Goal: Task Accomplishment & Management: Use online tool/utility

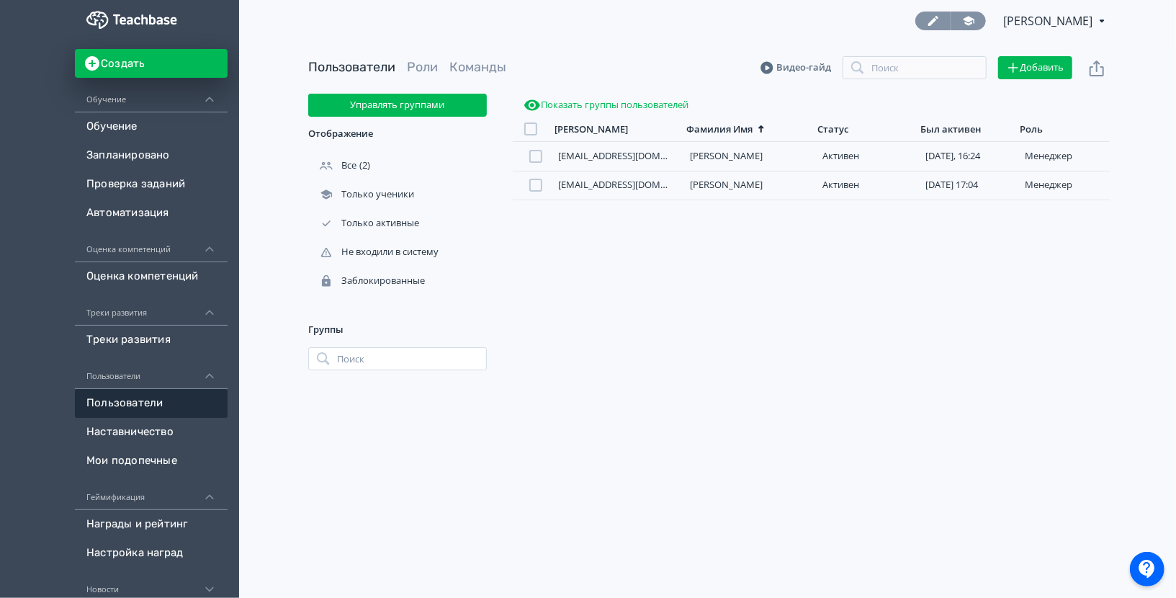
click at [951, 23] on link at bounding box center [968, 21] width 35 height 19
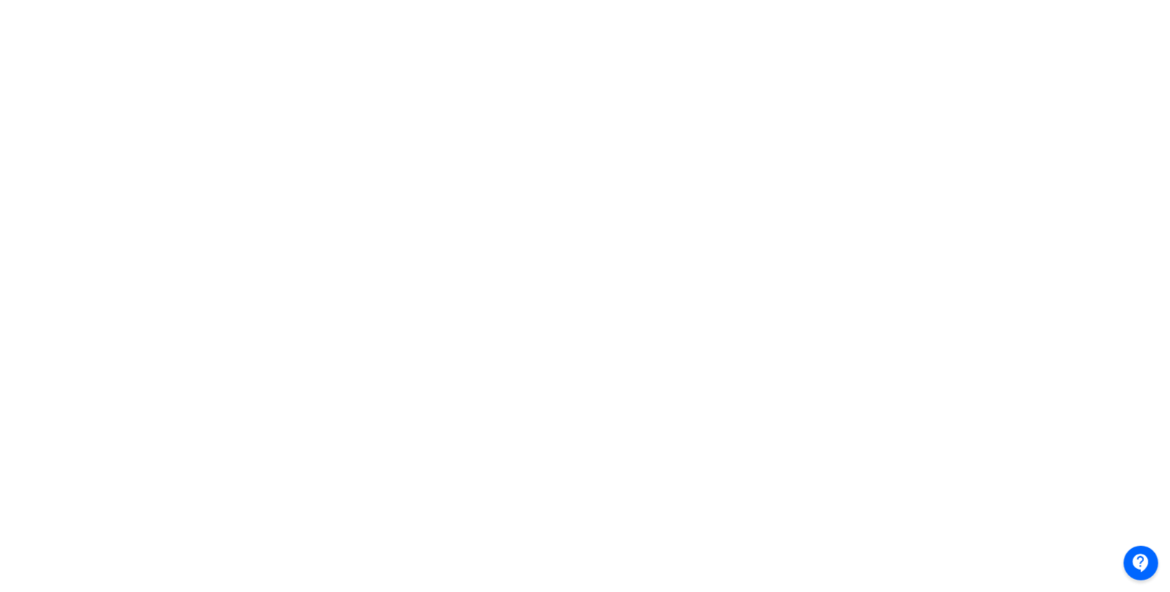
scroll to position [277, 0]
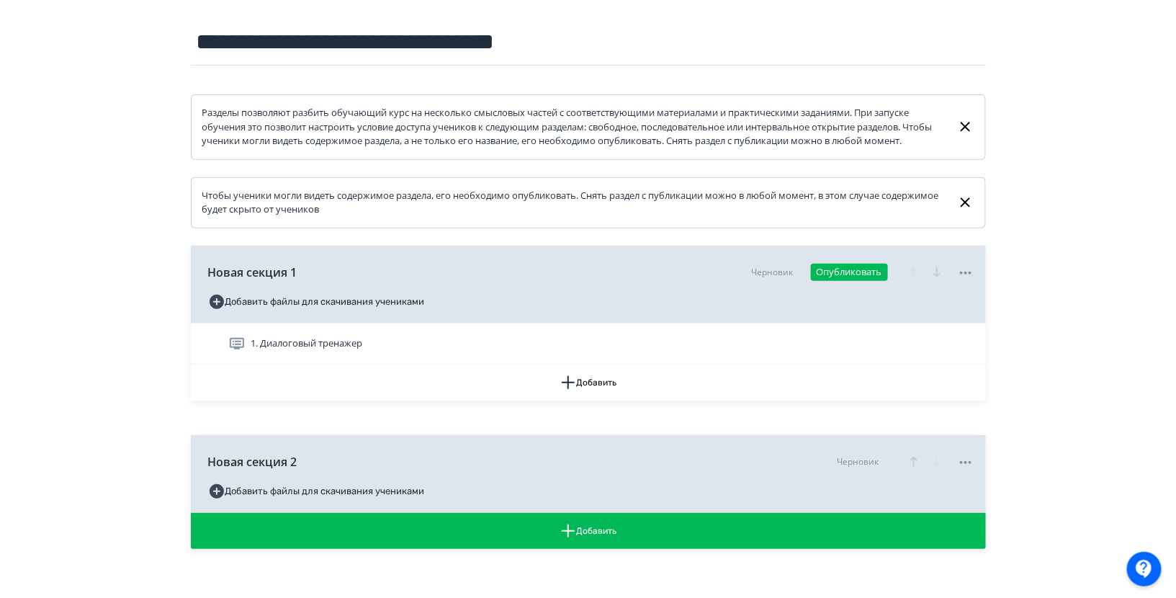
scroll to position [239, 0]
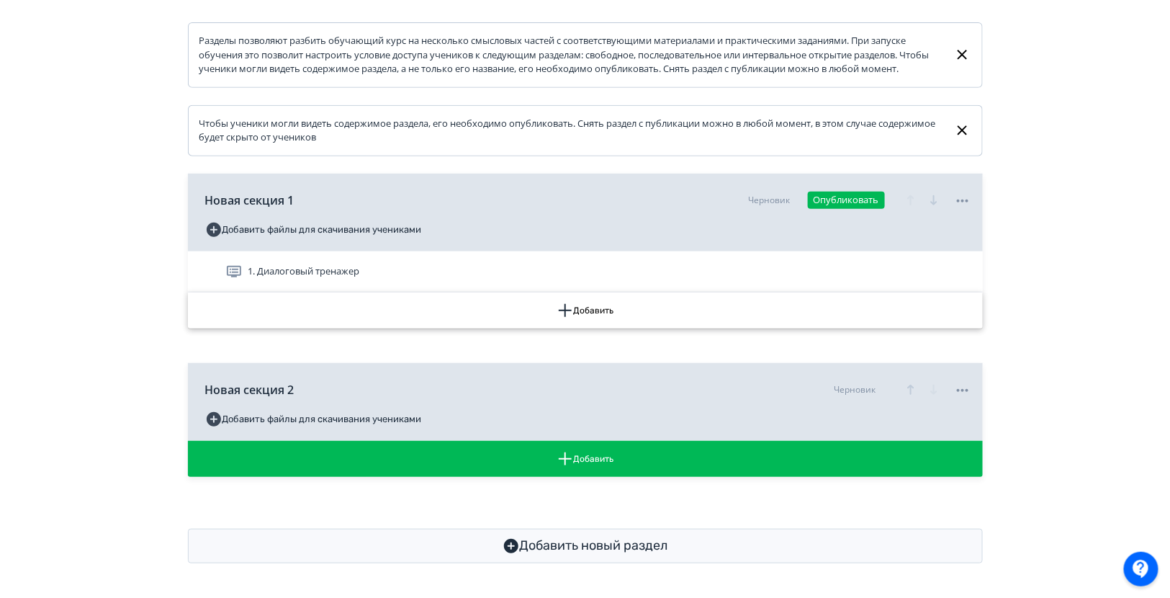
click at [562, 312] on icon "button" at bounding box center [565, 310] width 17 height 17
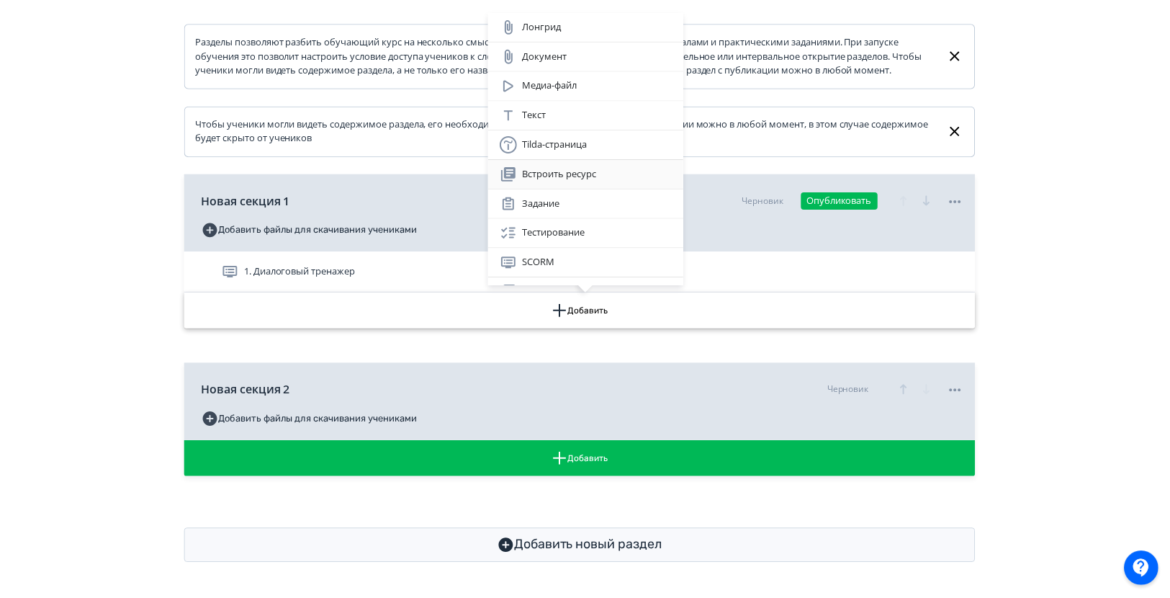
scroll to position [76, 0]
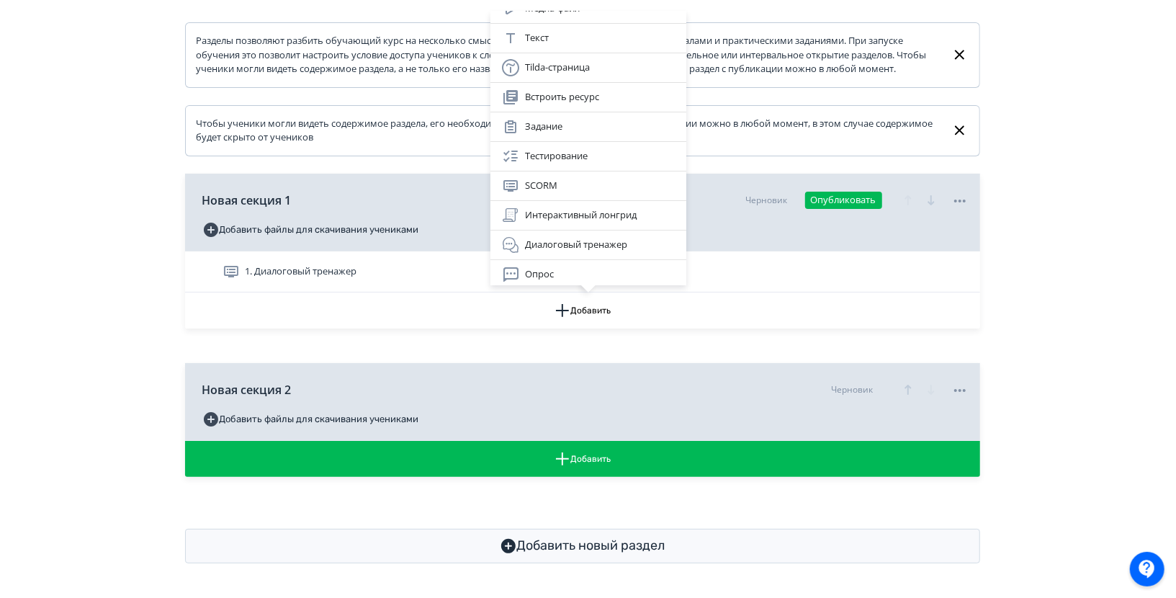
click at [432, 351] on div "Лонгрид Документ Медиа-файл Текст Tilda-страница Встроить ресурс Задание Тестир…" at bounding box center [588, 299] width 1176 height 598
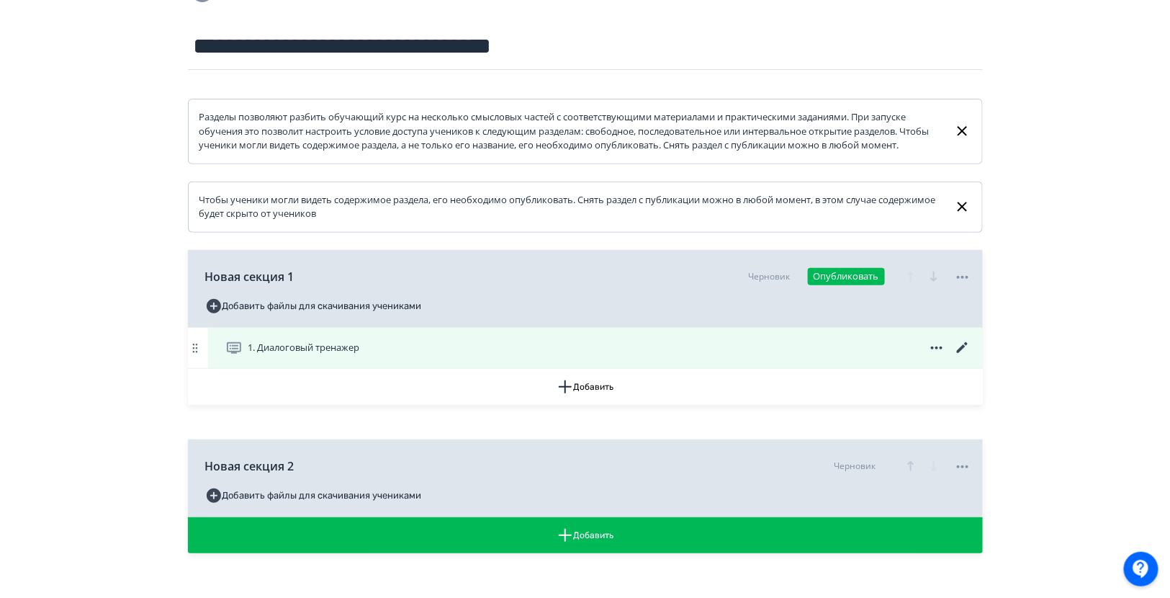
scroll to position [0, 0]
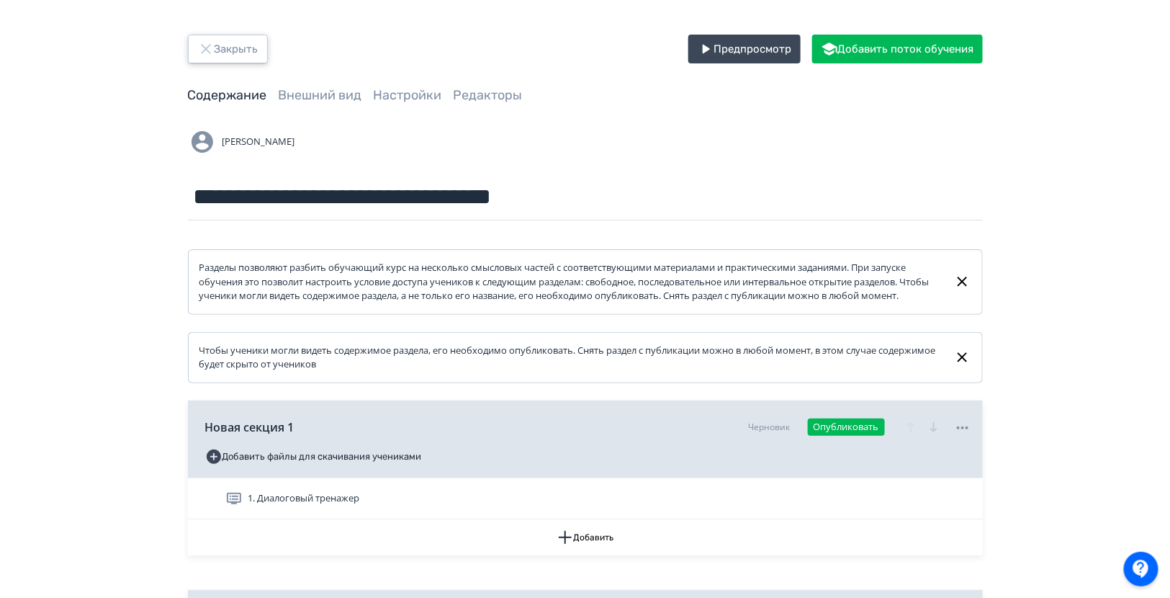
click at [196, 40] on button "Закрыть" at bounding box center [228, 49] width 80 height 29
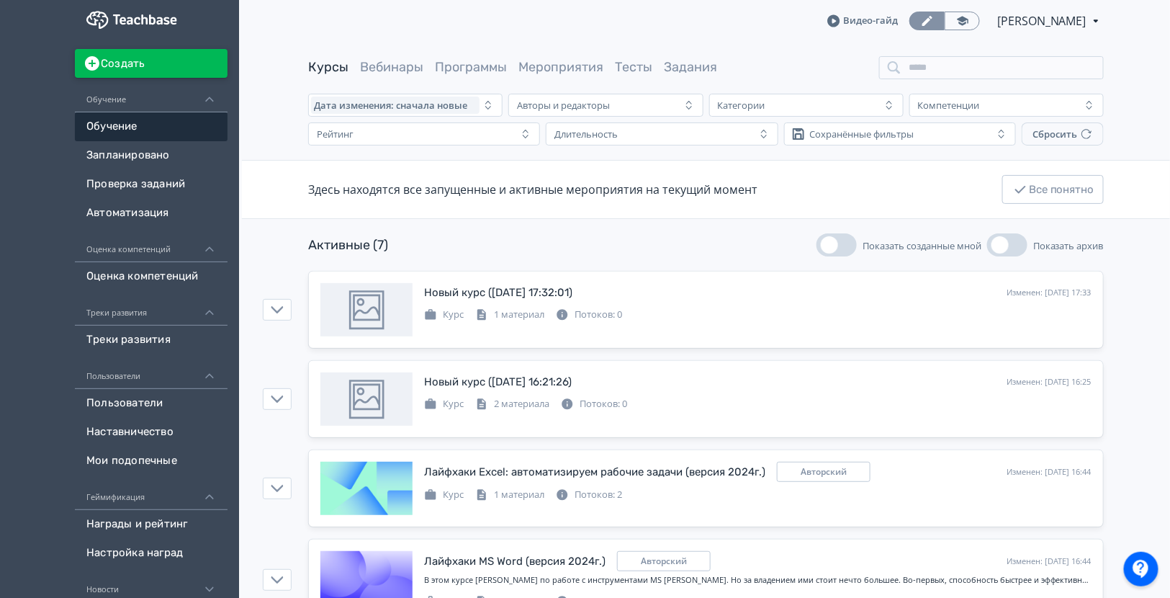
click at [169, 60] on button "Создать" at bounding box center [151, 63] width 153 height 29
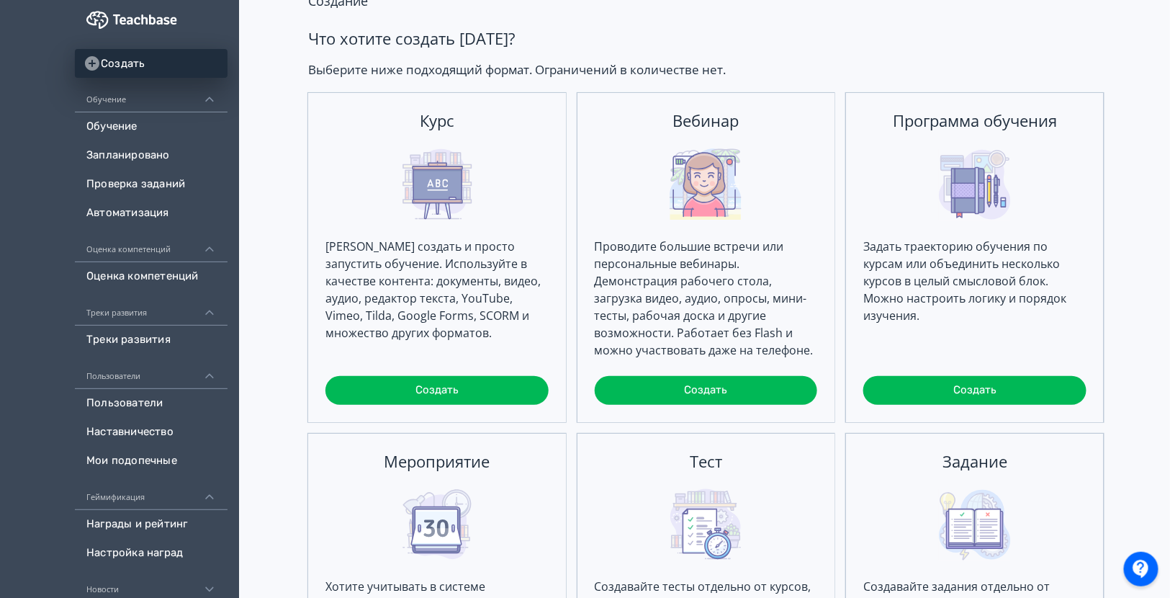
scroll to position [192, 0]
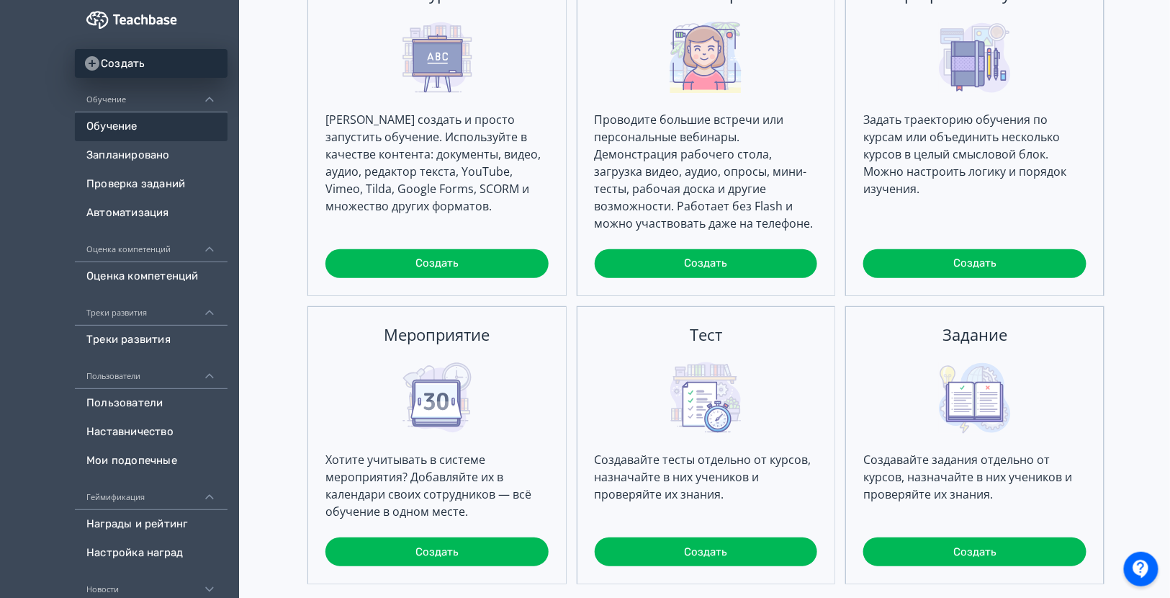
click at [150, 123] on link "Обучение" at bounding box center [151, 126] width 153 height 29
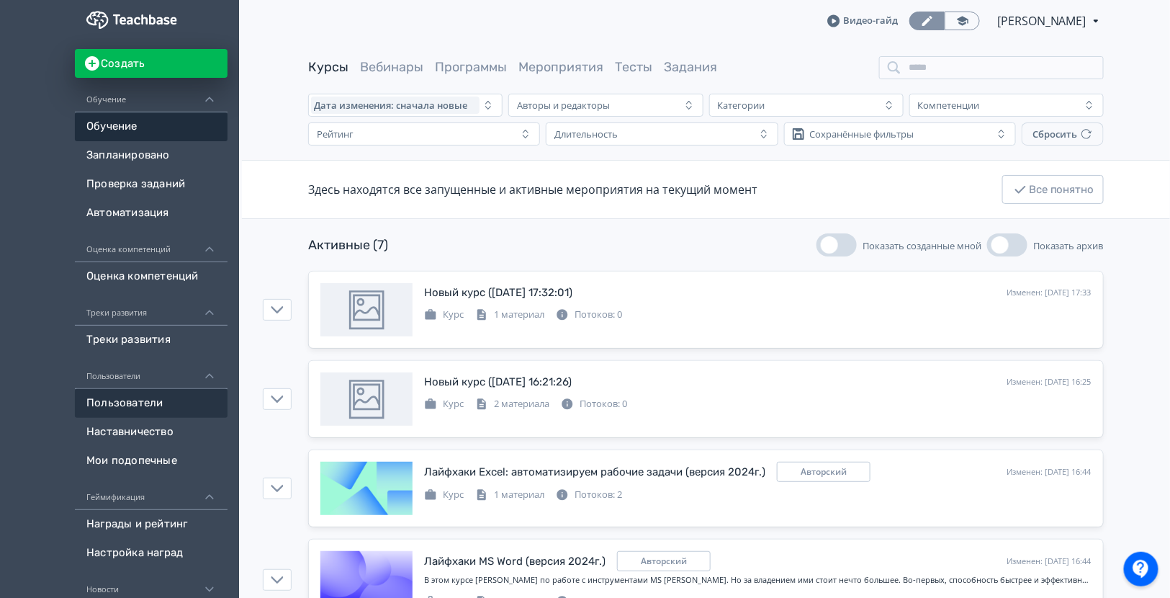
click at [107, 399] on link "Пользователи" at bounding box center [151, 403] width 153 height 29
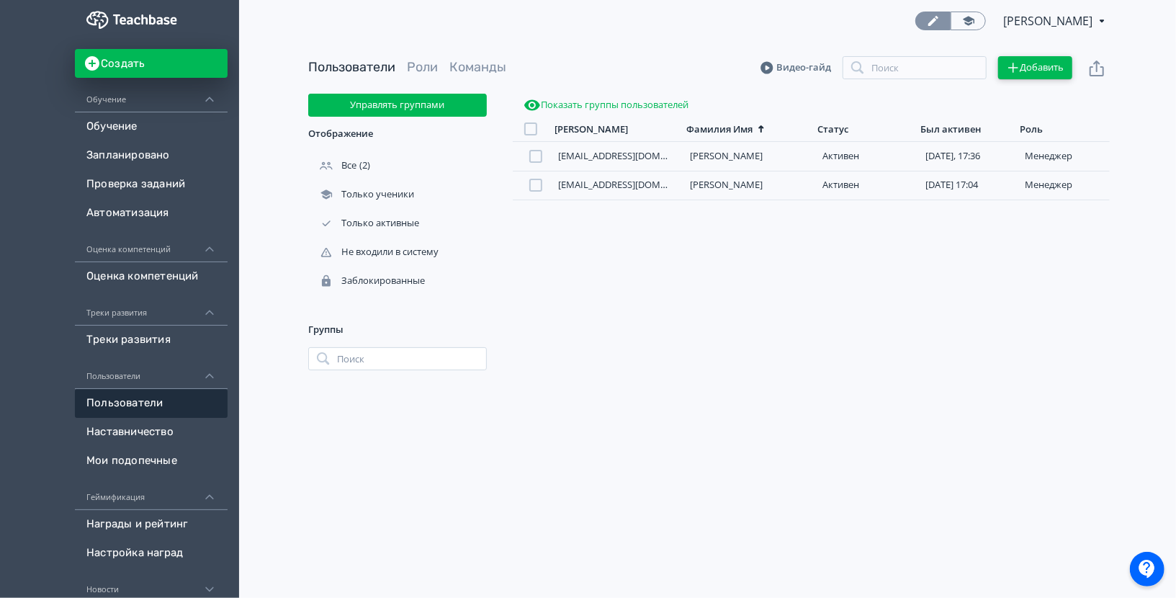
click at [1048, 60] on button "Добавить" at bounding box center [1035, 67] width 74 height 23
click at [964, 56] on div "Импортировать файлом" at bounding box center [924, 52] width 134 height 29
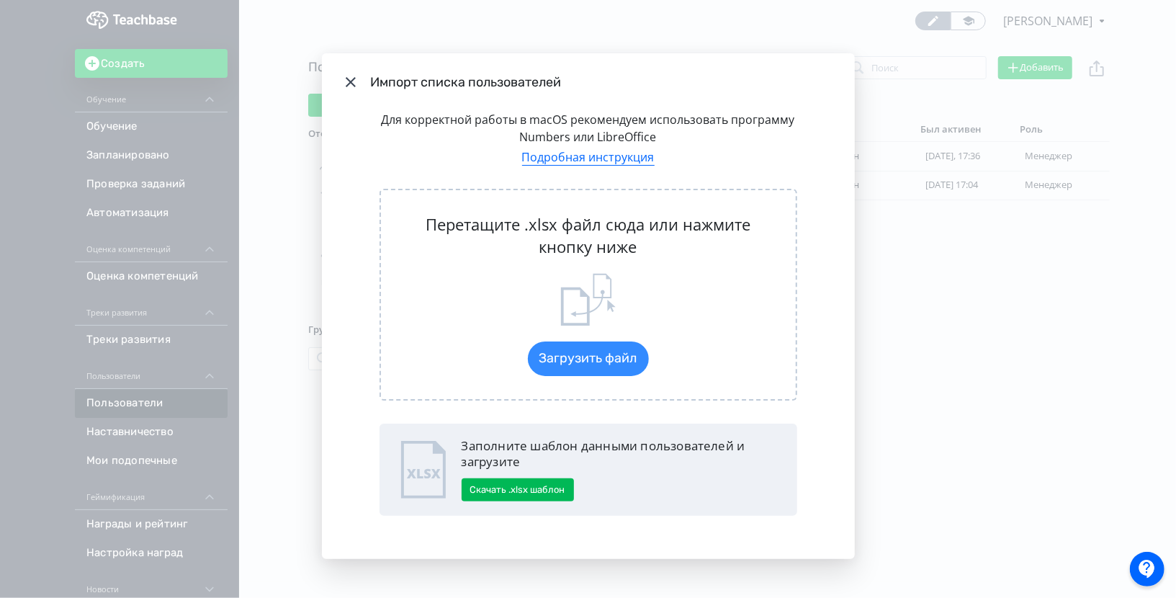
click at [352, 86] on icon "Modal" at bounding box center [350, 81] width 17 height 17
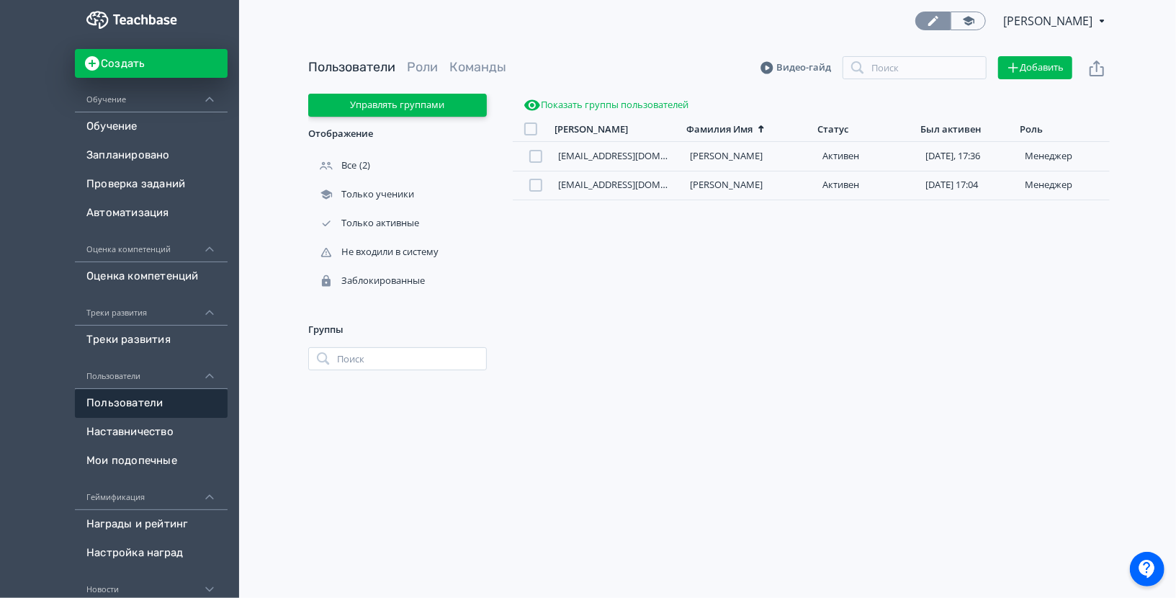
click at [448, 102] on button "Управлять группами" at bounding box center [397, 105] width 179 height 23
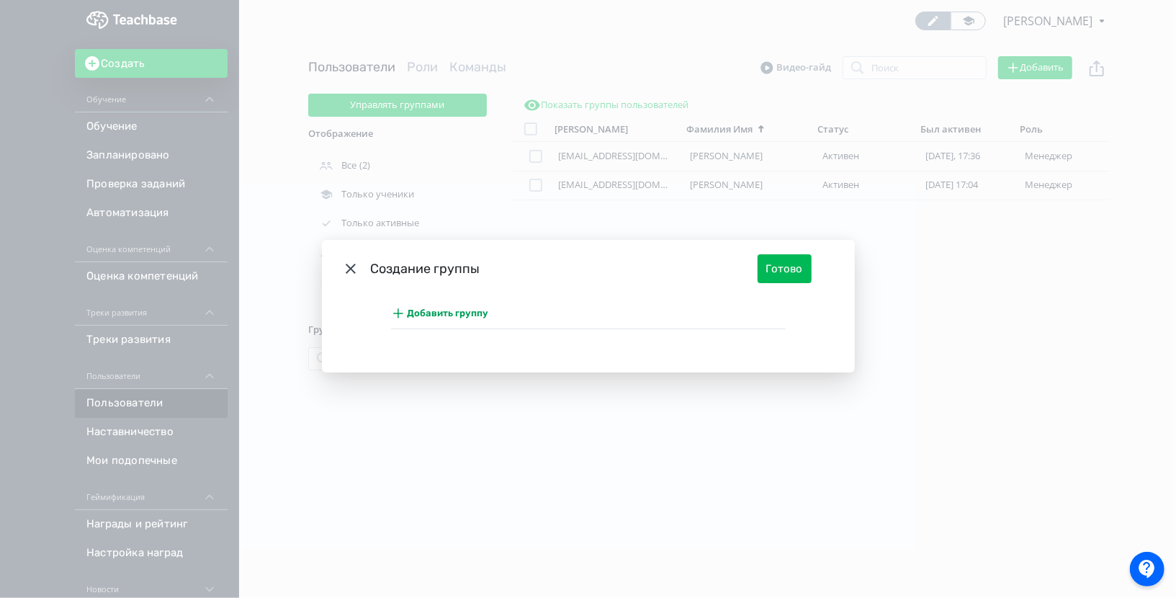
click at [349, 272] on icon "Modal" at bounding box center [350, 268] width 17 height 17
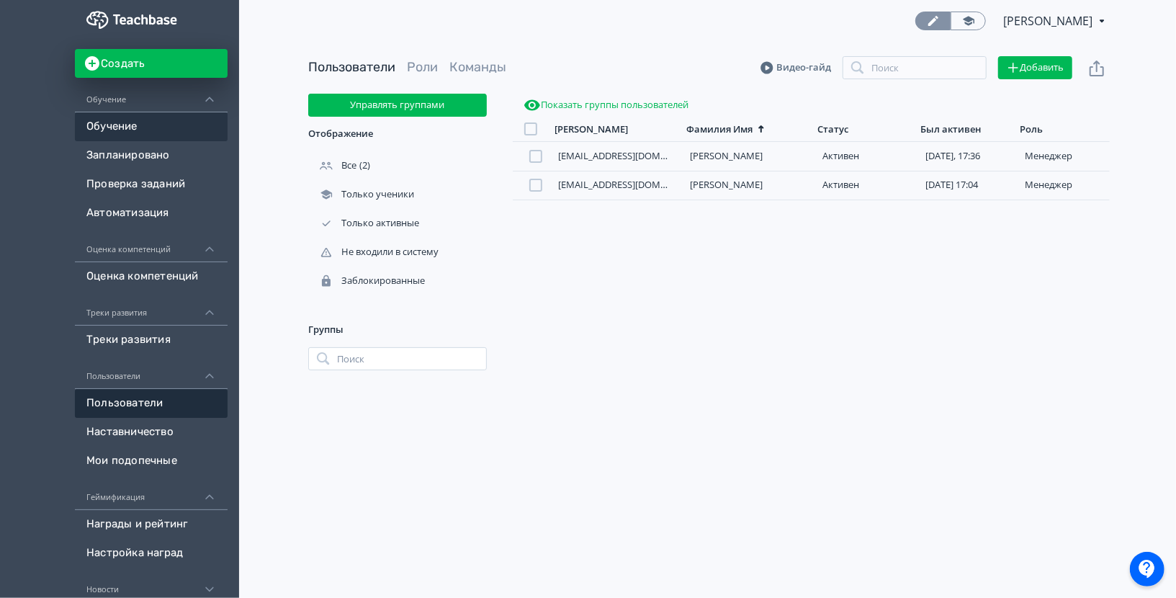
click at [105, 117] on link "Обучение" at bounding box center [151, 126] width 153 height 29
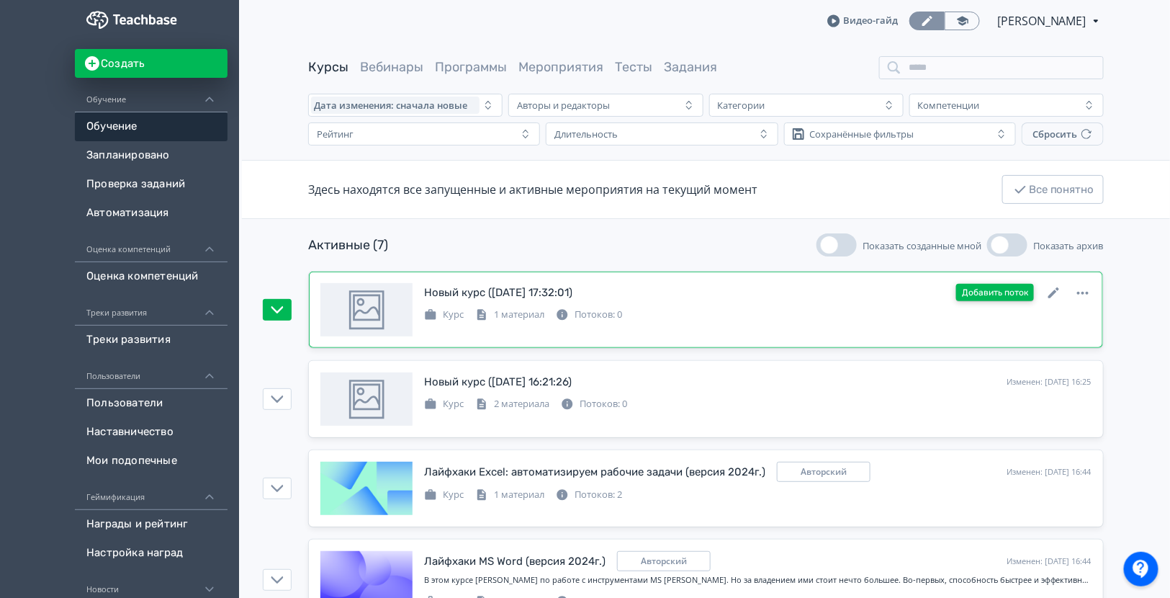
click at [989, 292] on button "Добавить поток" at bounding box center [995, 292] width 78 height 17
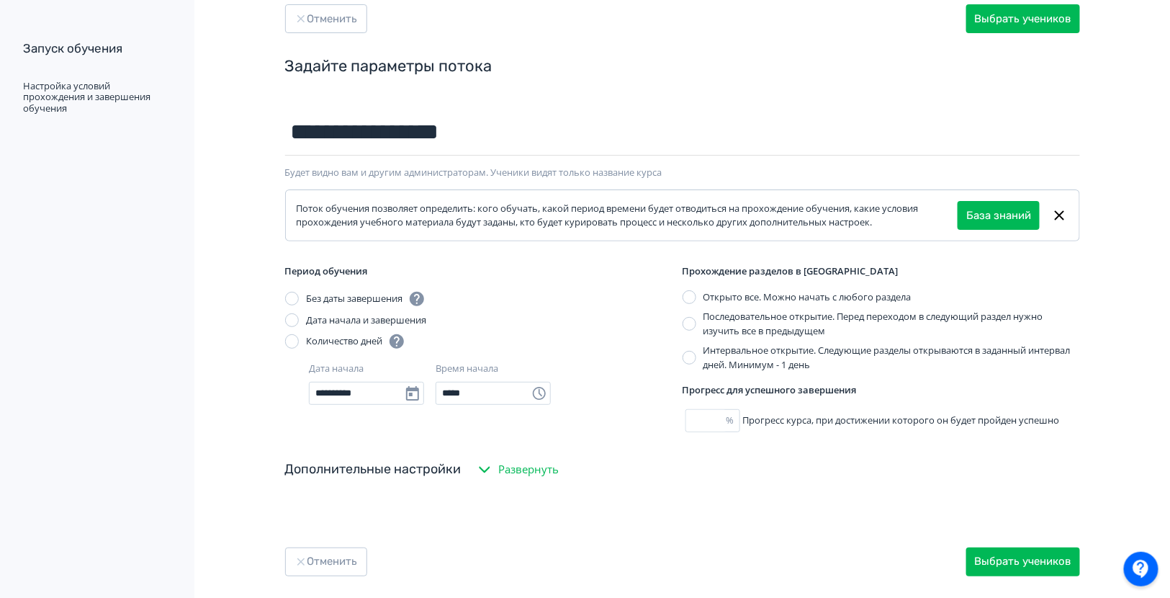
scroll to position [59, 0]
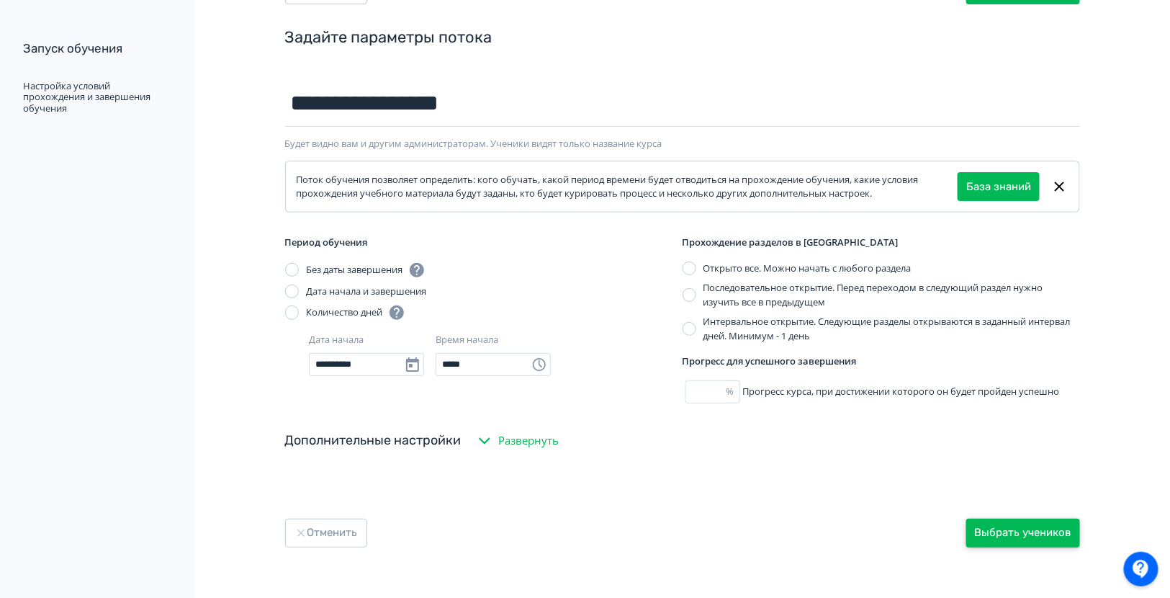
type input "**********"
click at [976, 519] on button "Выбрать учеников" at bounding box center [1023, 532] width 114 height 29
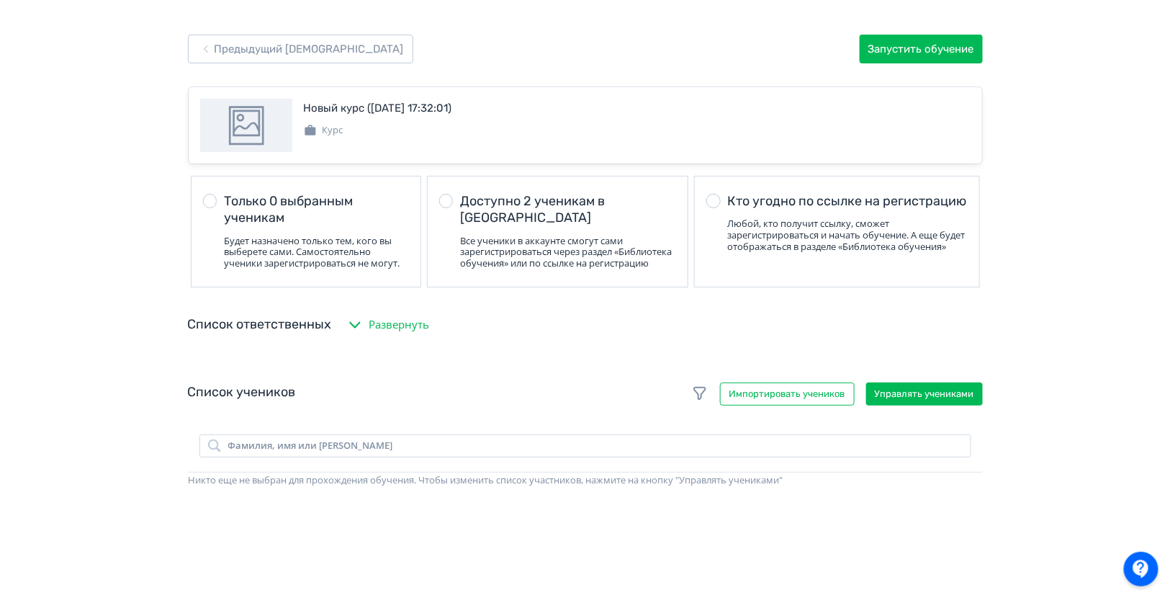
click at [535, 264] on label "Доступно 2 ученикам в аккаунте Все ученики в аккаунте смогут сами зарегистриров…" at bounding box center [557, 232] width 261 height 112
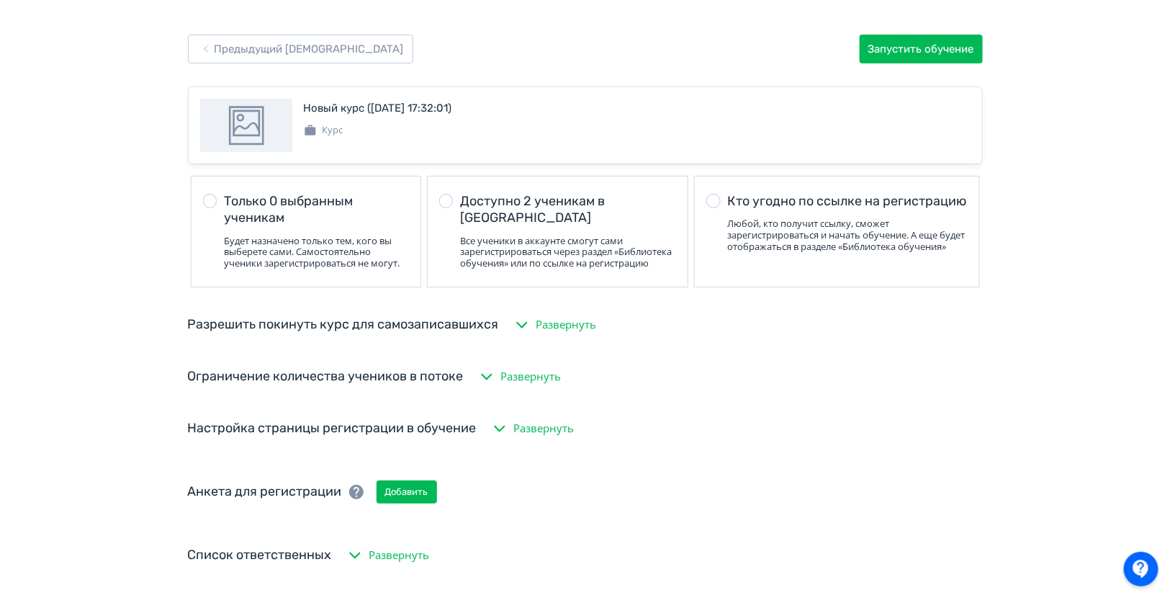
click at [838, 202] on div "Кто угодно по ссылке на регистрацию" at bounding box center [847, 201] width 240 height 17
click at [212, 45] on icon "button" at bounding box center [205, 48] width 17 height 17
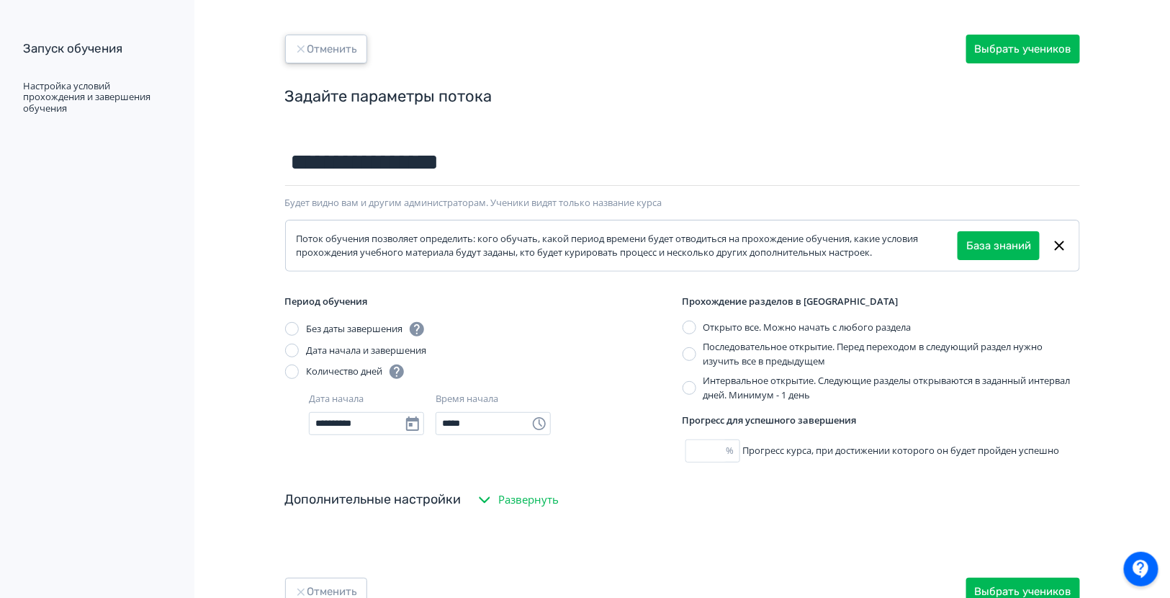
click at [350, 49] on button "Отменить" at bounding box center [326, 49] width 82 height 29
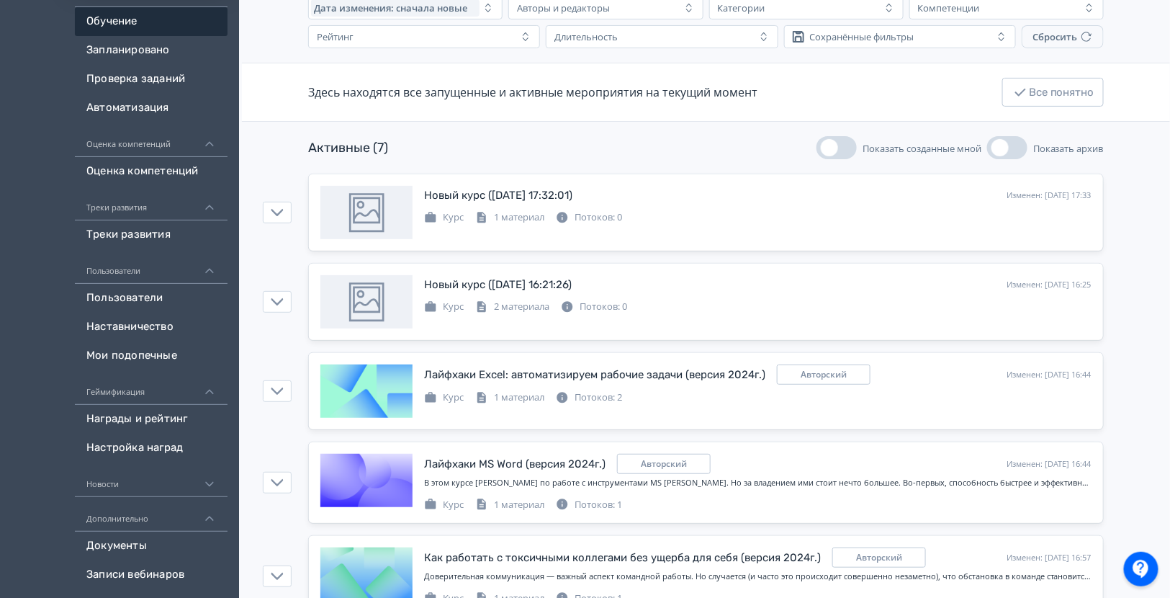
scroll to position [91, 0]
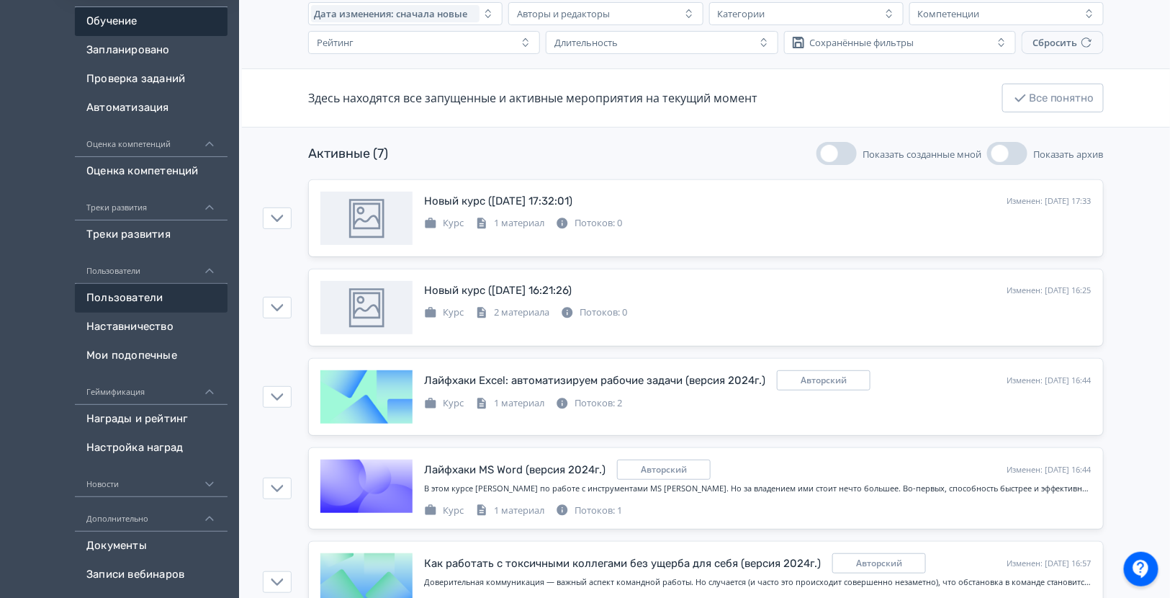
click at [219, 305] on link "Пользователи" at bounding box center [151, 298] width 153 height 29
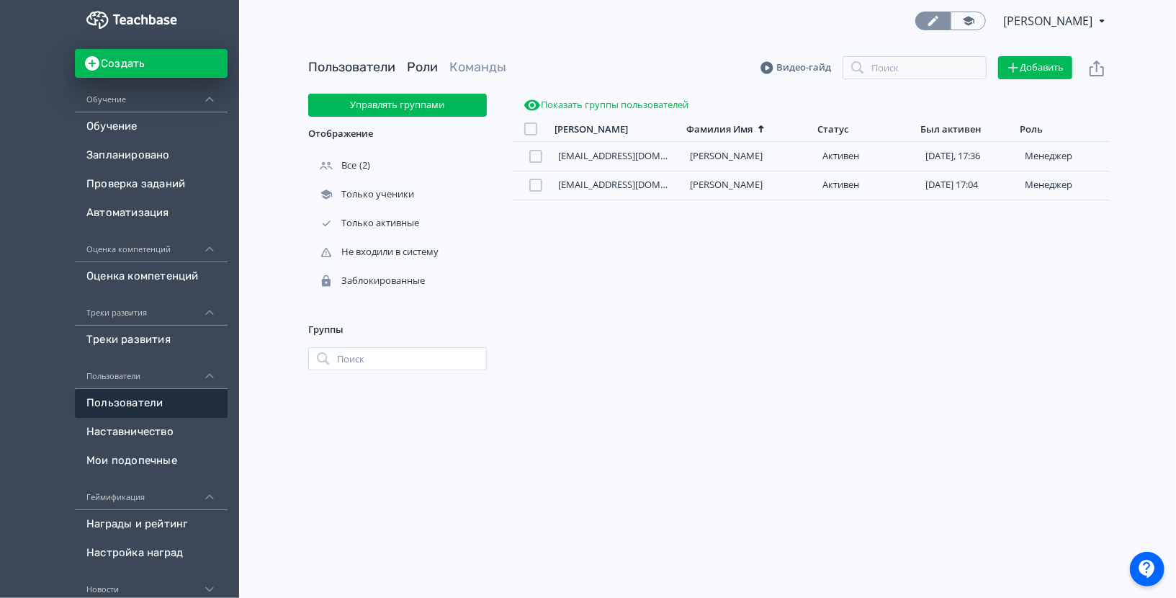
click at [419, 63] on link "Роли" at bounding box center [422, 67] width 31 height 16
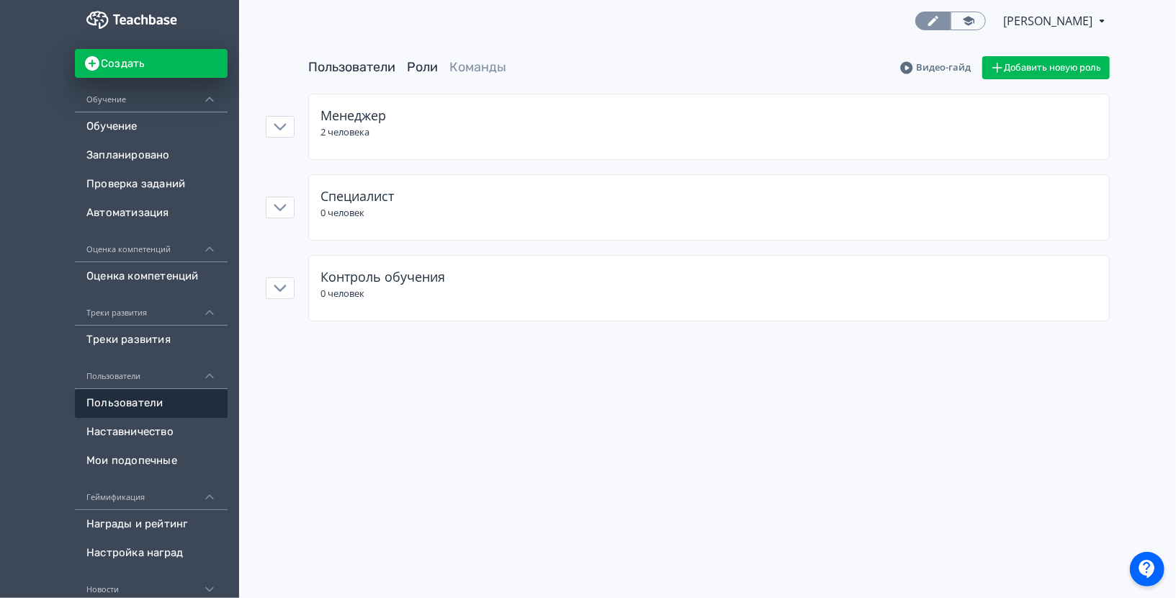
click at [360, 69] on link "Пользователи" at bounding box center [351, 67] width 87 height 16
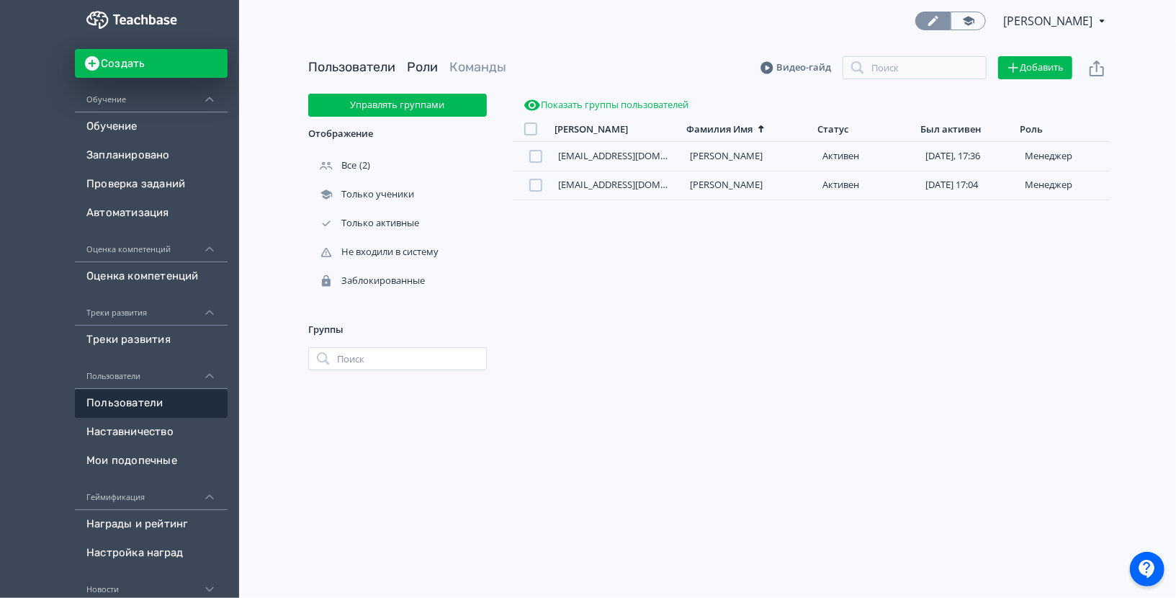
click at [414, 68] on link "Роли" at bounding box center [422, 67] width 31 height 16
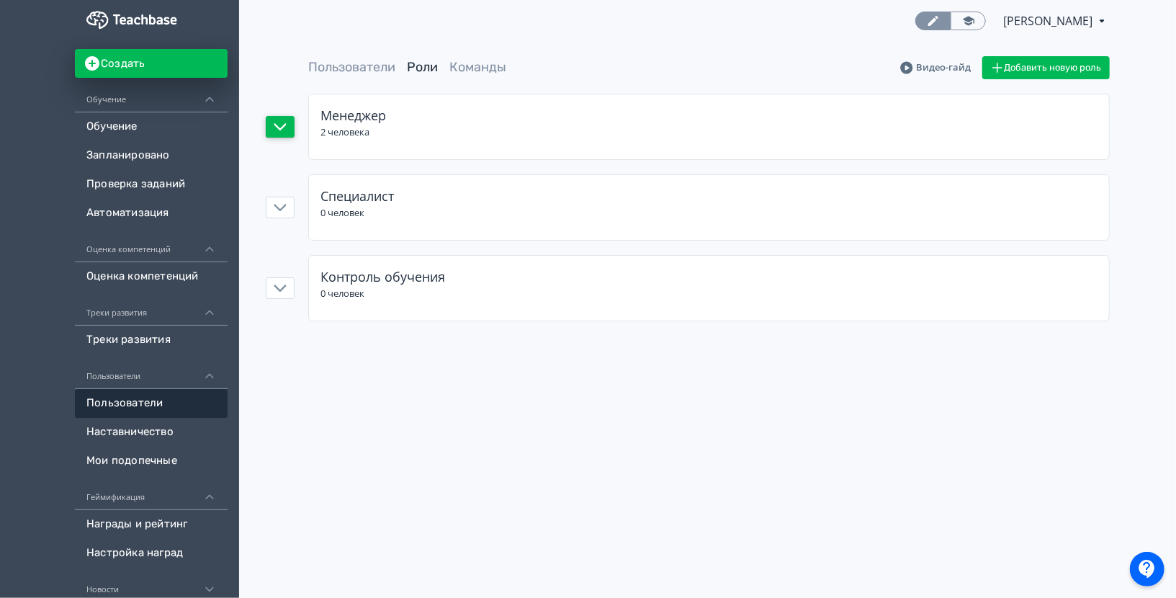
click at [287, 125] on button "button" at bounding box center [280, 127] width 29 height 22
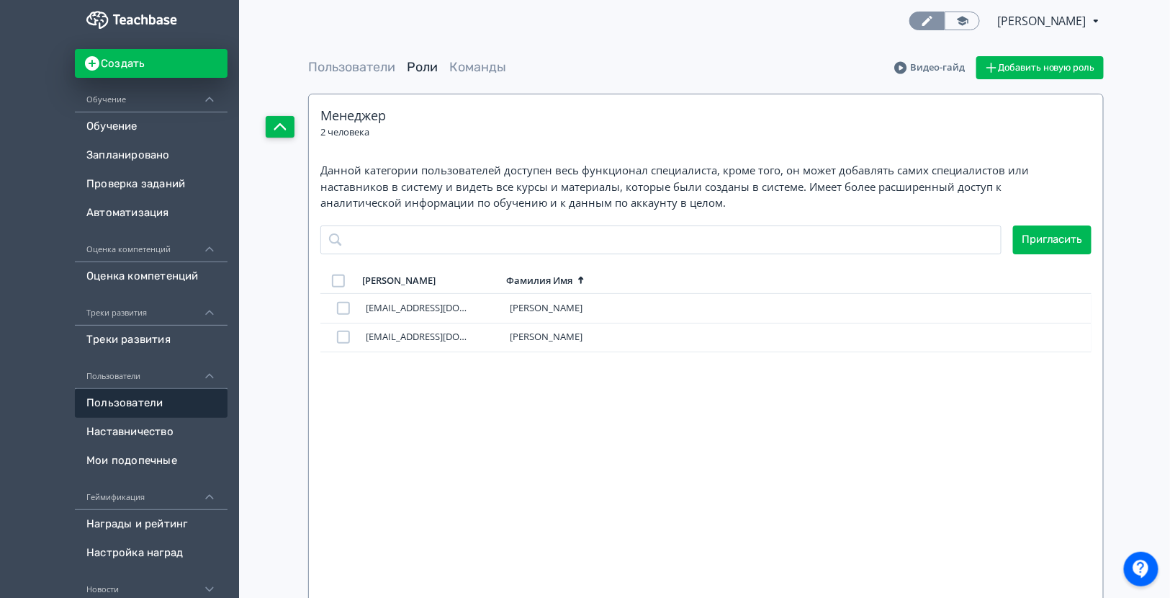
click at [287, 125] on button "button" at bounding box center [280, 127] width 29 height 22
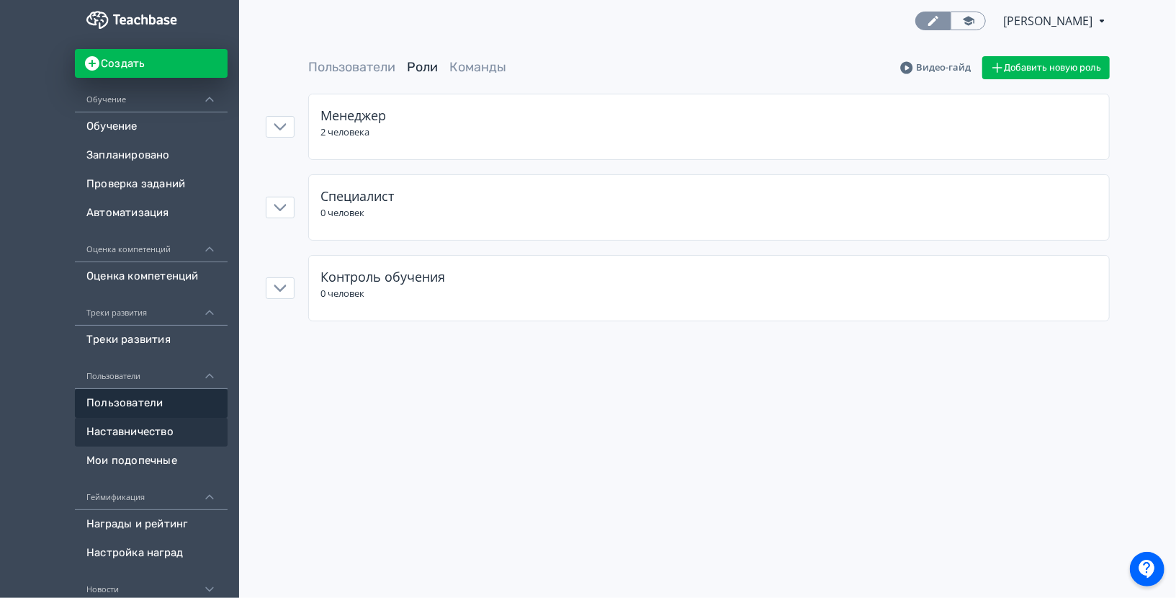
click at [164, 418] on link "Наставничество" at bounding box center [151, 432] width 153 height 29
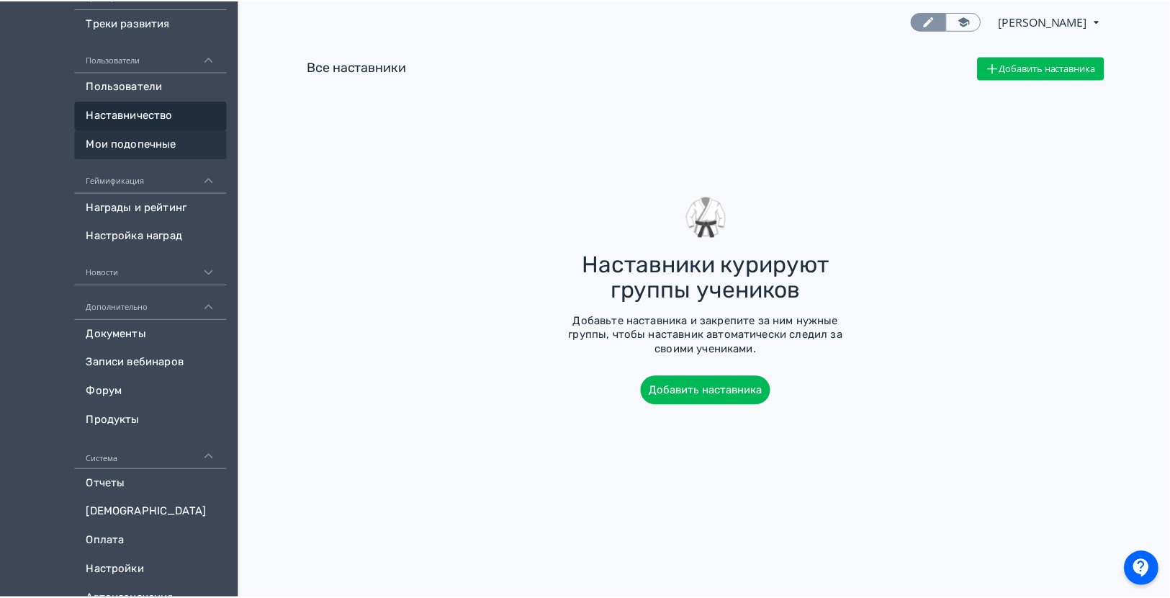
scroll to position [336, 0]
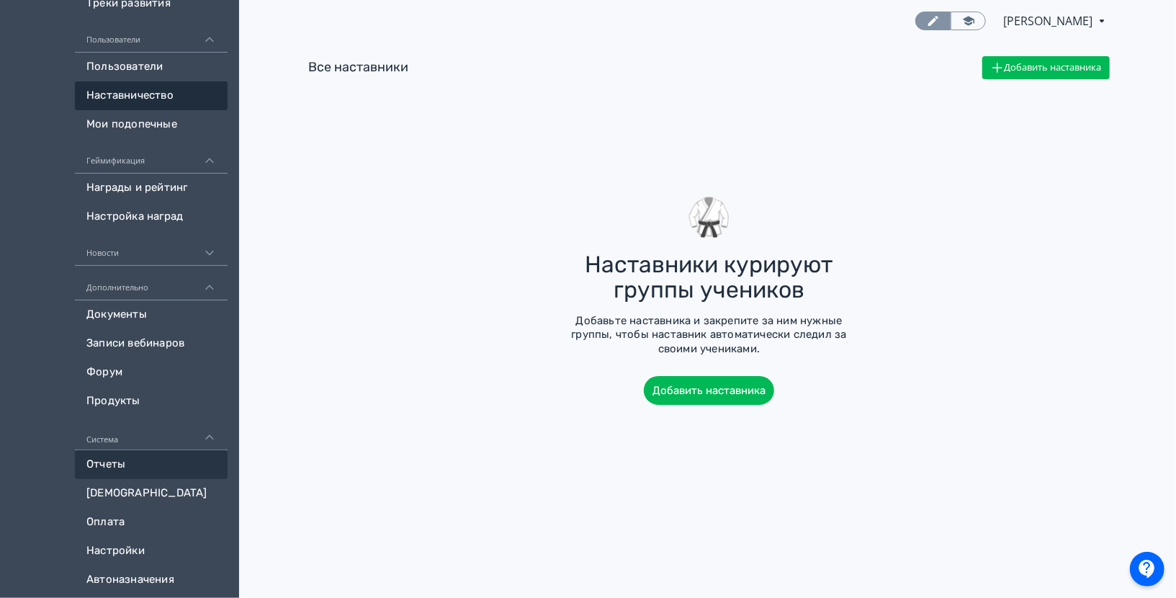
click at [192, 458] on link "Отчеты" at bounding box center [151, 464] width 153 height 29
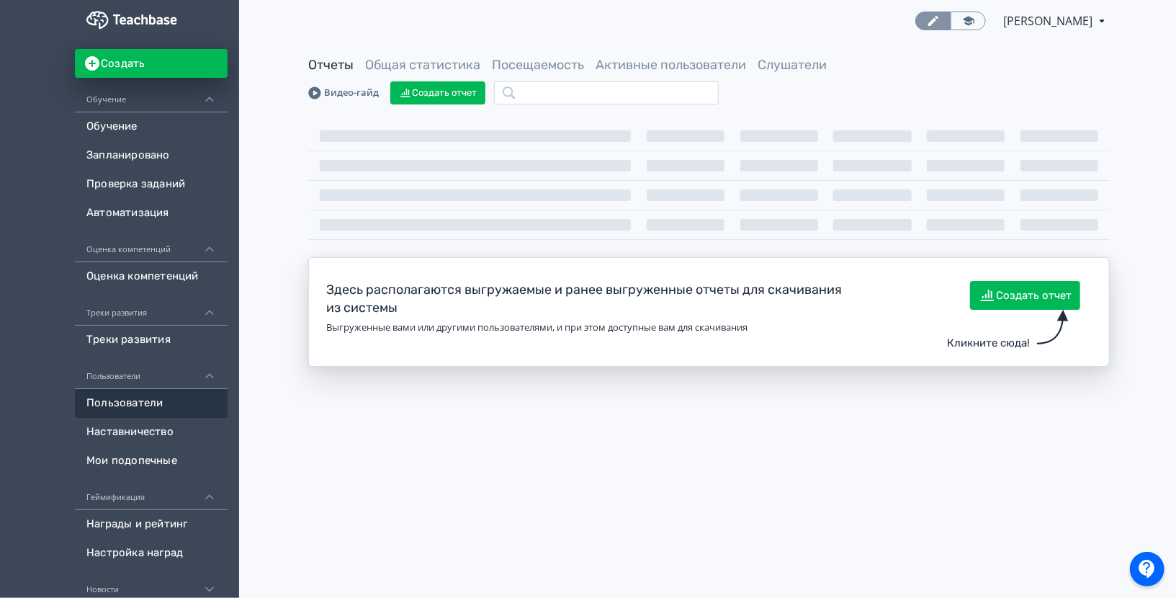
click at [131, 397] on link "Пользователи" at bounding box center [151, 403] width 153 height 29
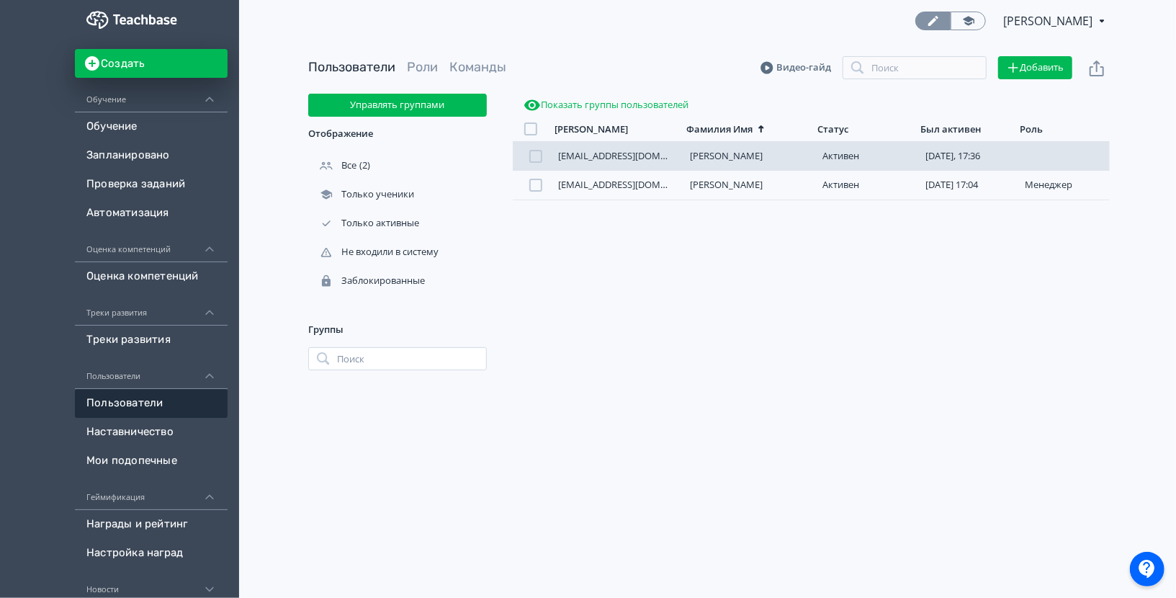
click at [660, 160] on link "[EMAIL_ADDRESS][DOMAIN_NAME]" at bounding box center [634, 155] width 152 height 13
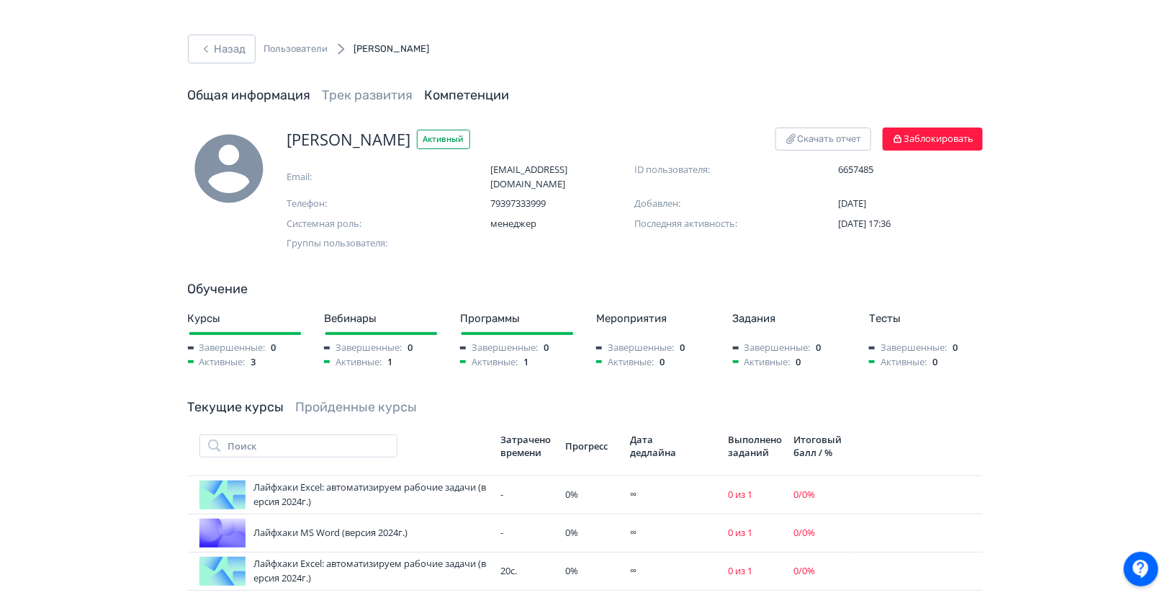
click at [488, 101] on link "Компетенции" at bounding box center [467, 95] width 85 height 16
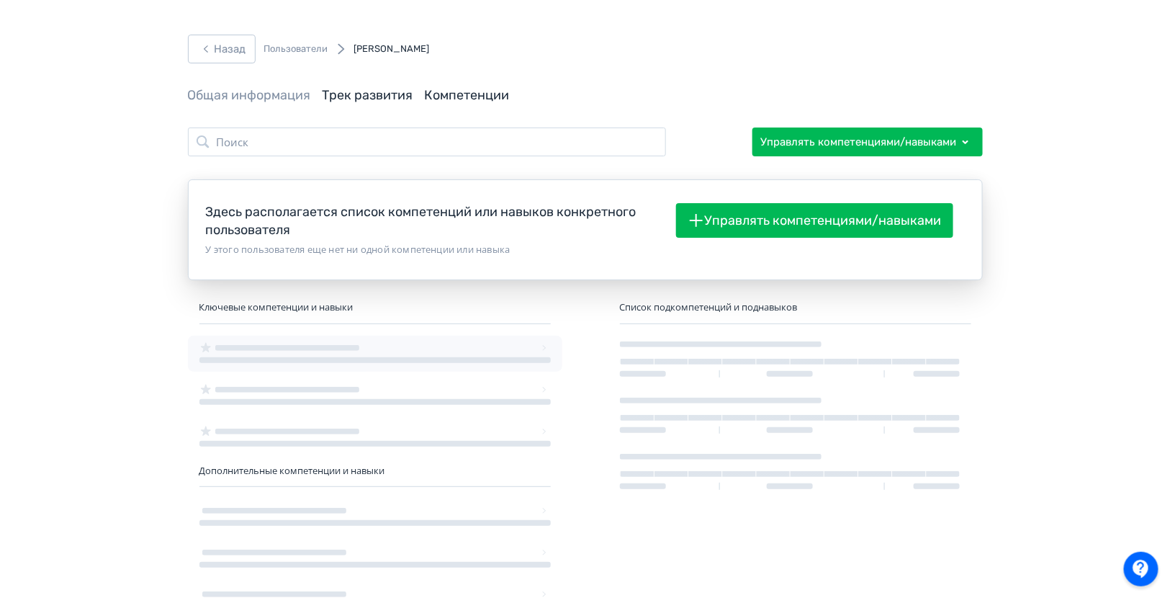
click at [377, 94] on link "Трек развития" at bounding box center [368, 95] width 91 height 16
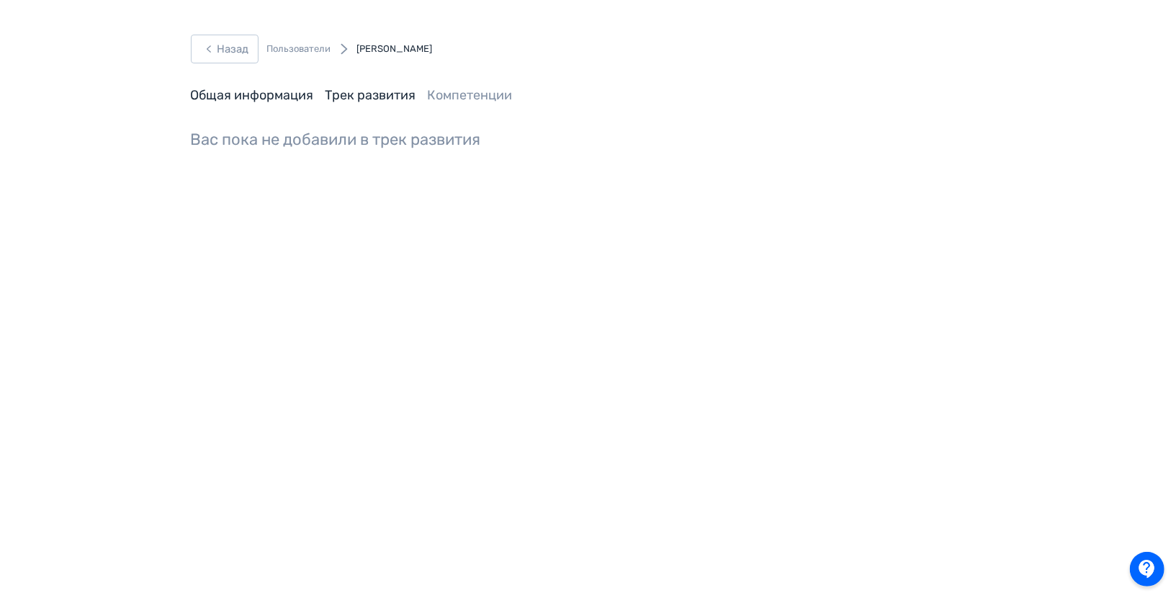
click at [285, 100] on link "Общая информация" at bounding box center [252, 95] width 123 height 16
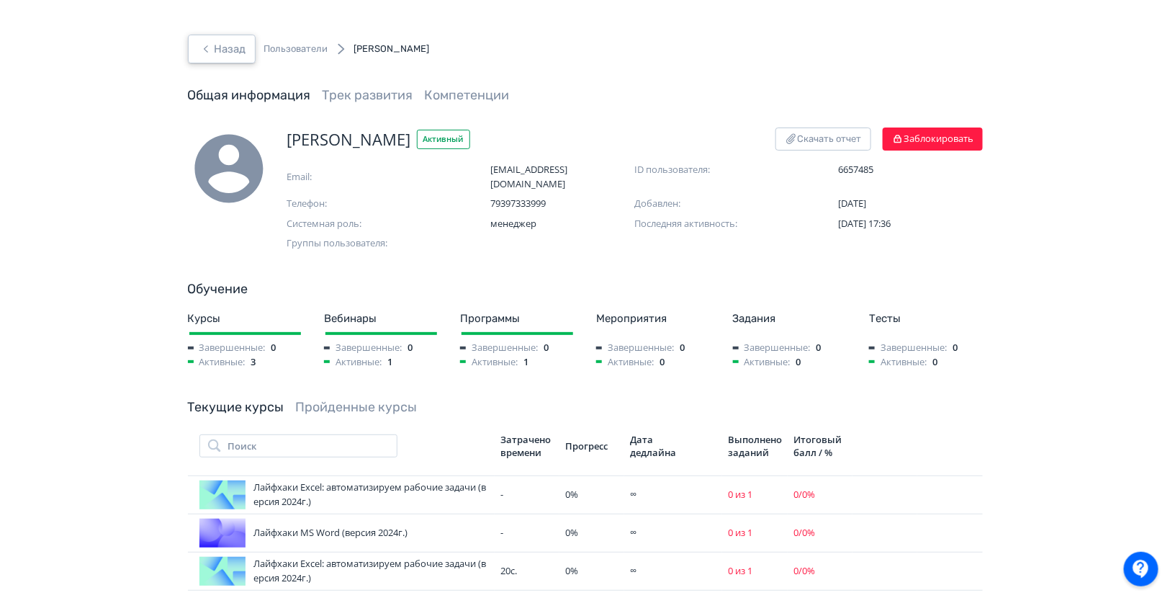
click at [243, 52] on button "Назад" at bounding box center [222, 49] width 68 height 29
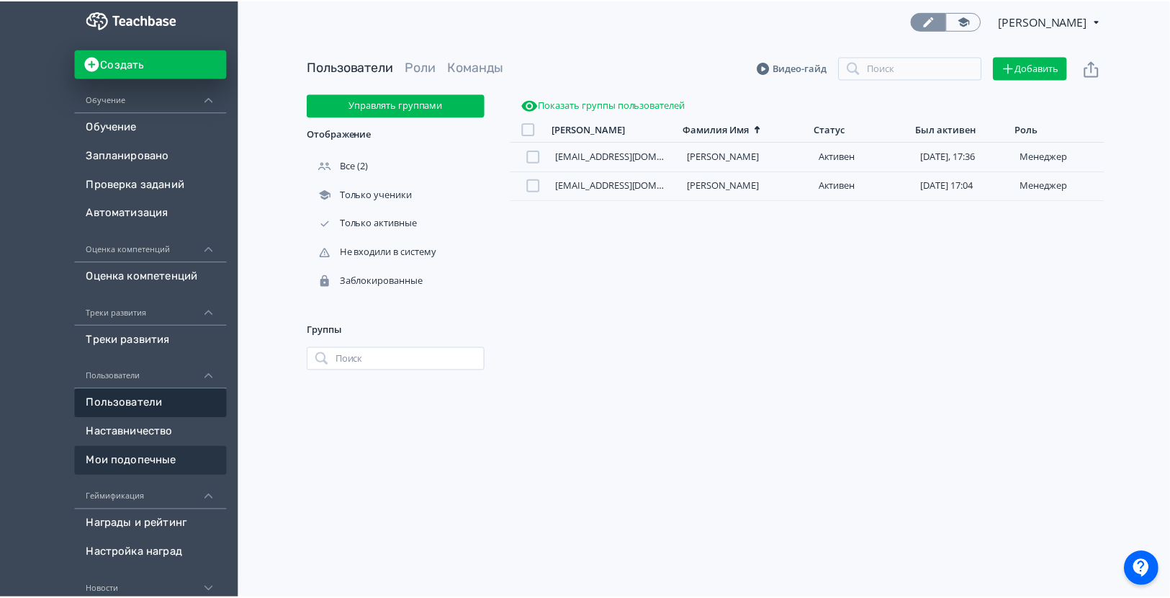
scroll to position [336, 0]
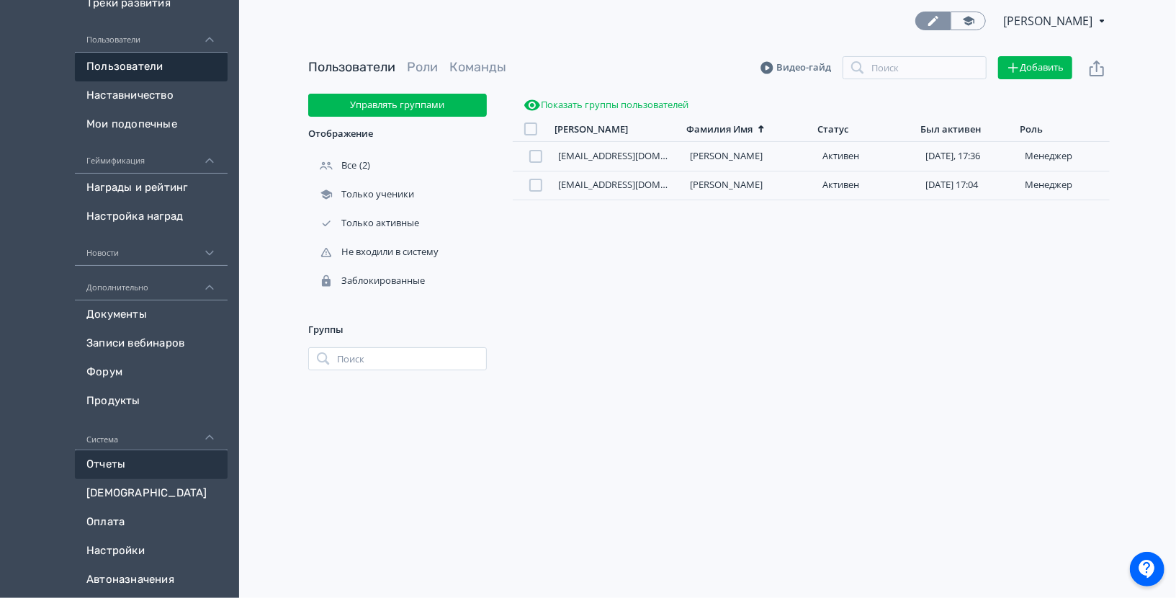
click at [140, 466] on link "Отчеты" at bounding box center [151, 464] width 153 height 29
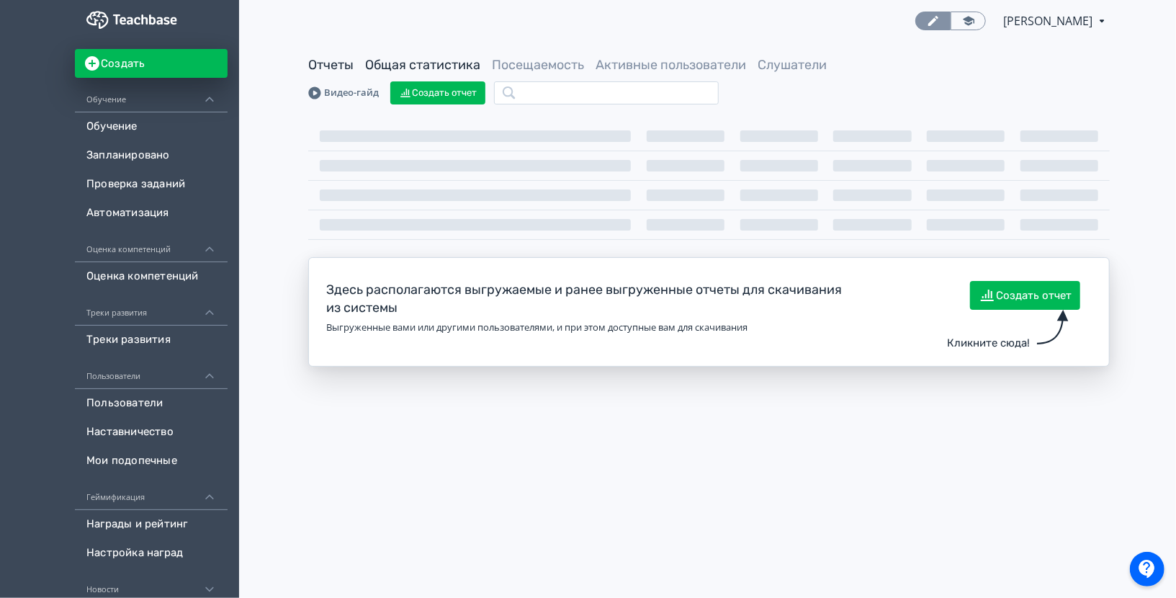
click at [436, 66] on link "Общая статистика" at bounding box center [422, 65] width 115 height 16
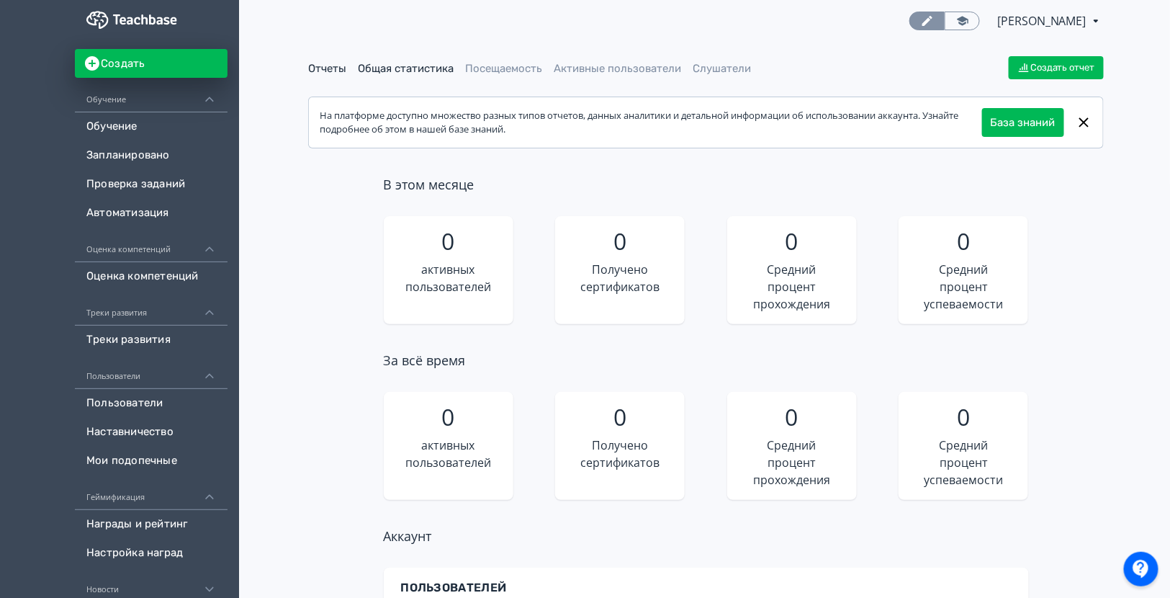
click at [318, 64] on link "Отчеты" at bounding box center [327, 68] width 38 height 13
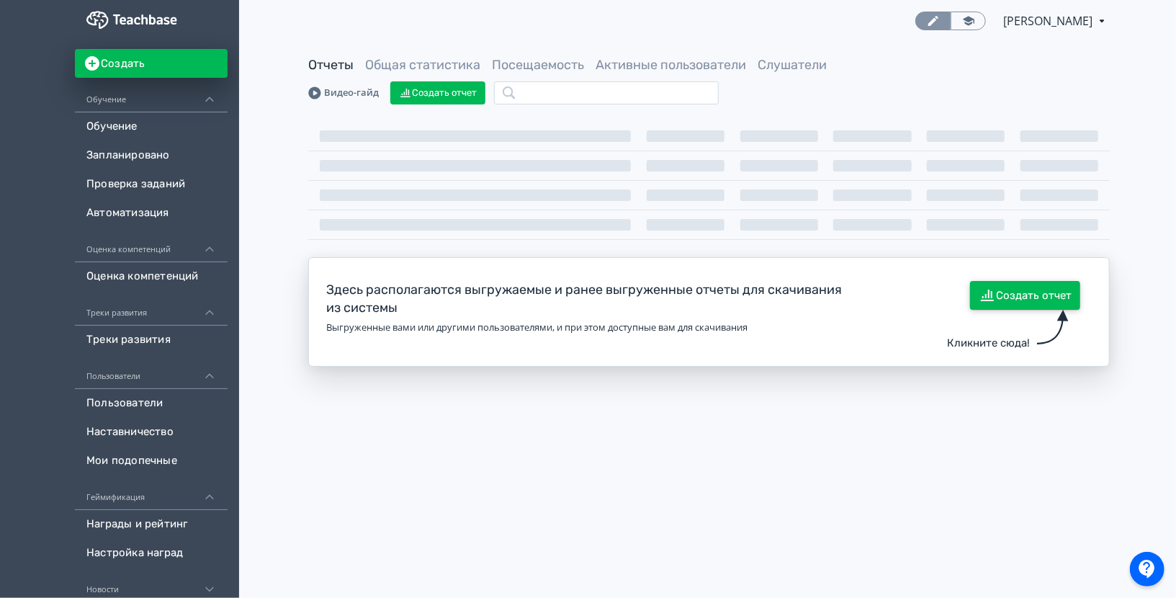
click at [1061, 298] on button "Создать отчет" at bounding box center [1025, 295] width 110 height 29
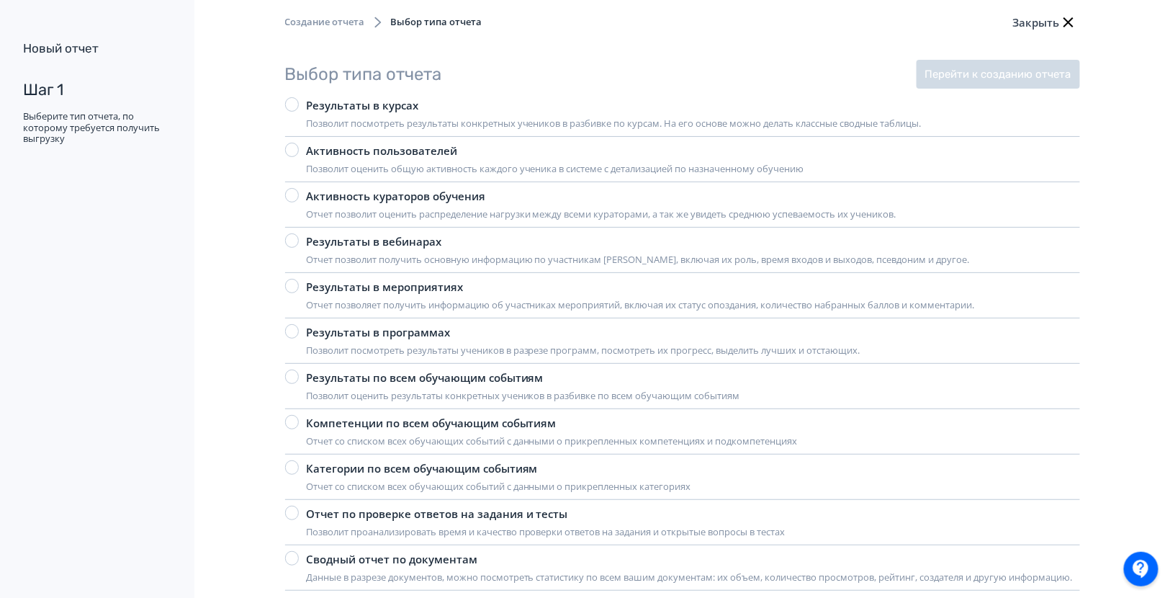
scroll to position [70, 0]
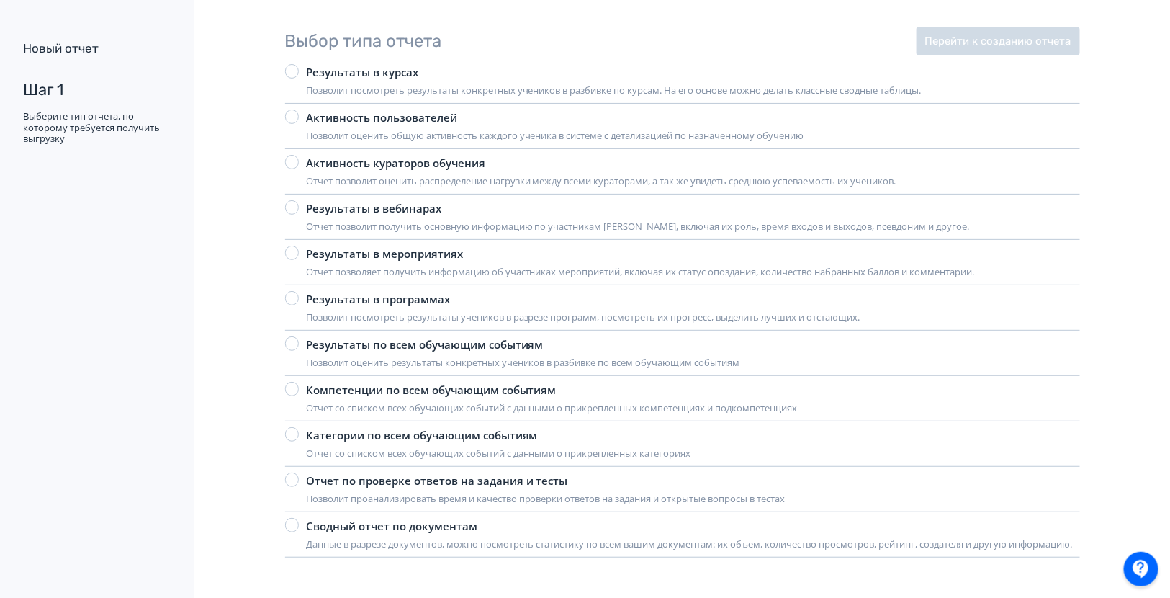
click at [521, 81] on div "Позволит посмотреть результаты конкретных учеников в разбивке по курсам. На его…" at bounding box center [614, 89] width 616 height 17
click at [1055, 30] on button "Перейти к созданию отчета" at bounding box center [998, 41] width 163 height 29
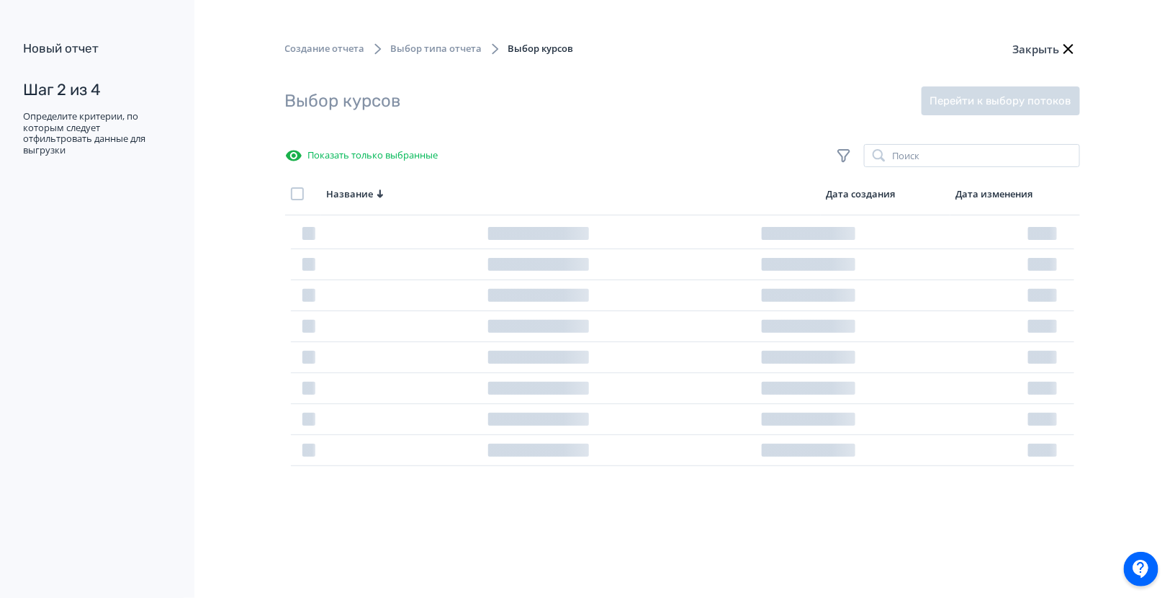
scroll to position [0, 0]
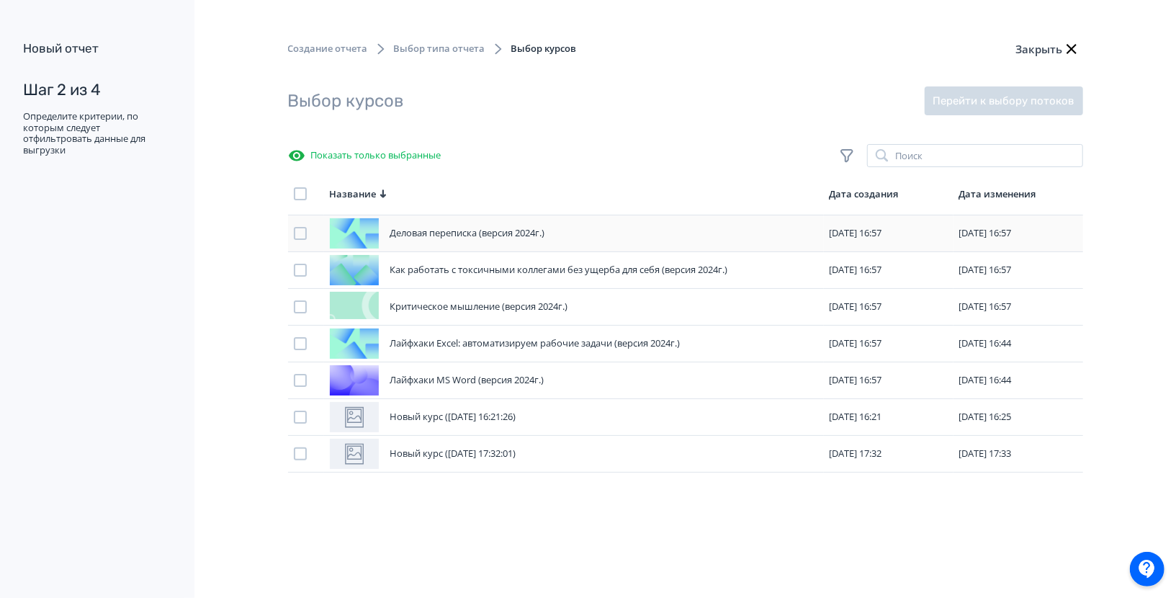
click at [298, 235] on div at bounding box center [300, 233] width 13 height 13
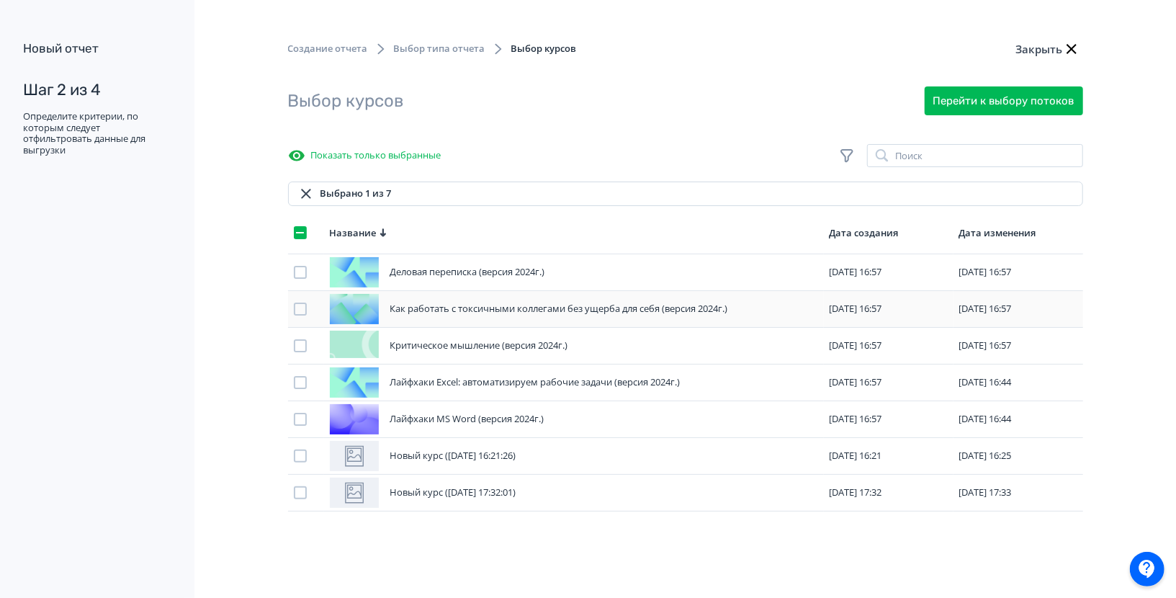
click at [302, 305] on div at bounding box center [300, 308] width 13 height 13
click at [299, 347] on div at bounding box center [300, 345] width 13 height 13
click at [1043, 113] on button "Перейти к выбору потоков" at bounding box center [1004, 100] width 158 height 29
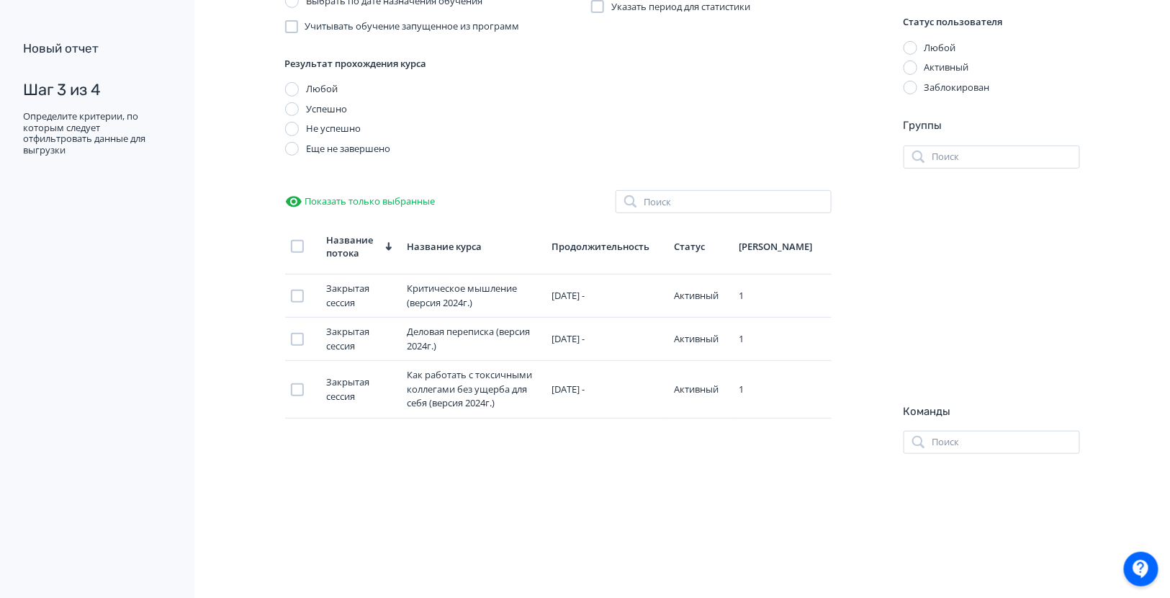
scroll to position [151, 0]
click at [297, 297] on div at bounding box center [297, 294] width 13 height 13
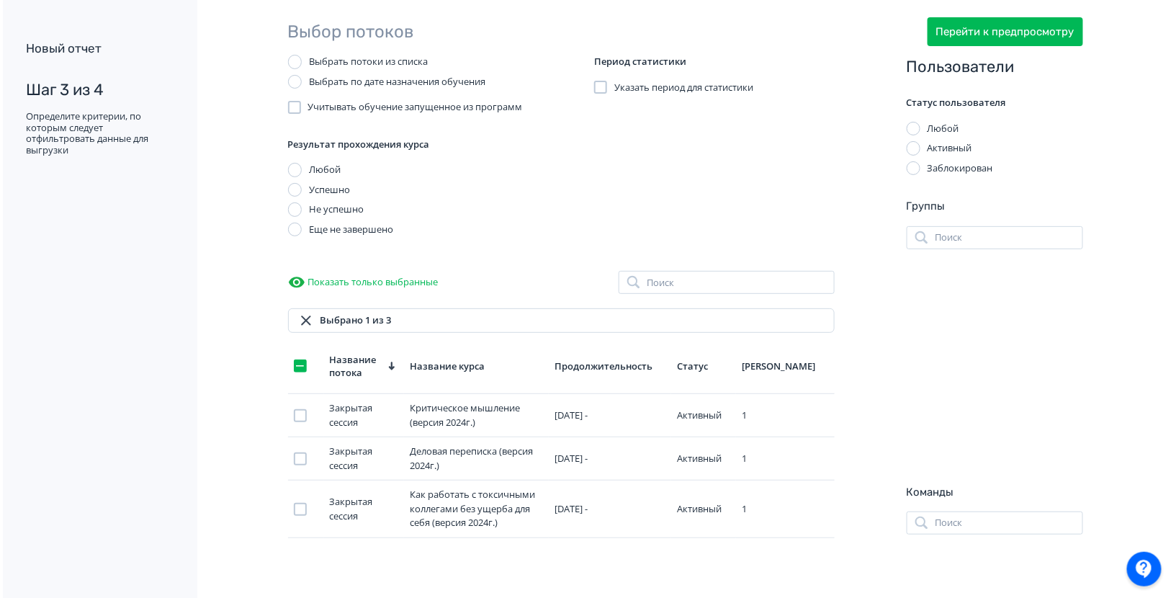
scroll to position [0, 0]
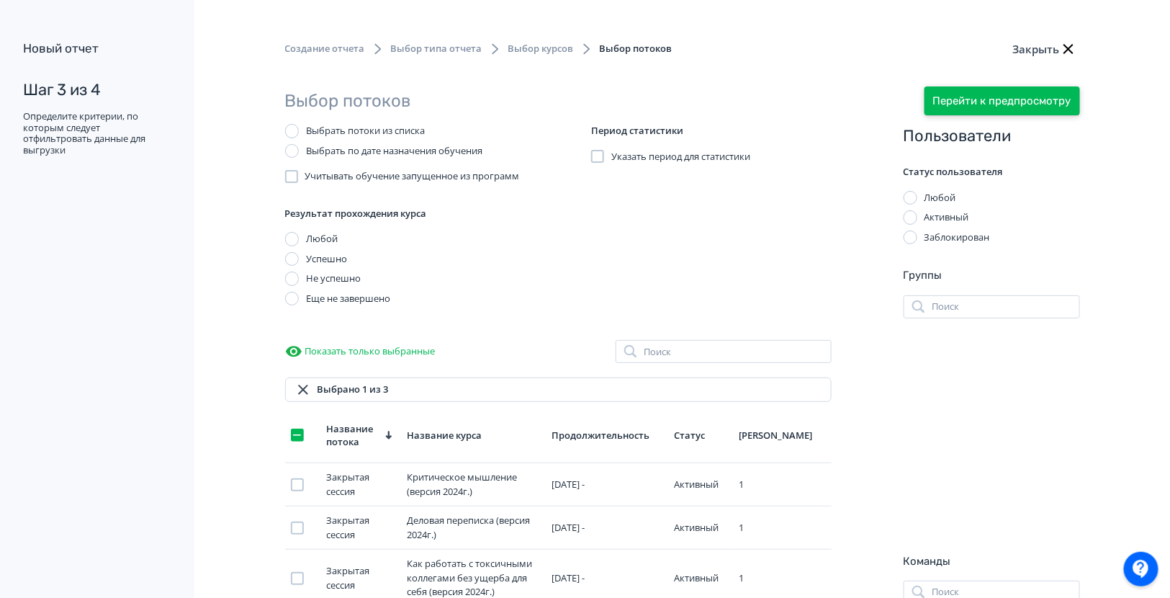
click at [1013, 91] on button "Перейти к предпросмотру" at bounding box center [1003, 100] width 156 height 29
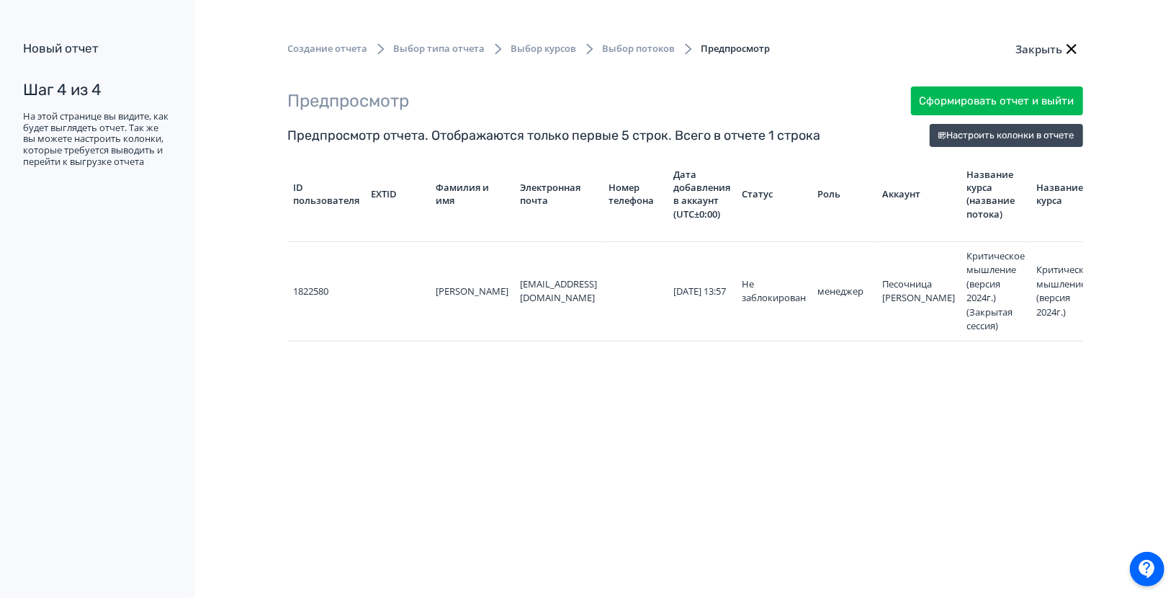
click at [1060, 53] on button "Закрыть" at bounding box center [1048, 49] width 70 height 29
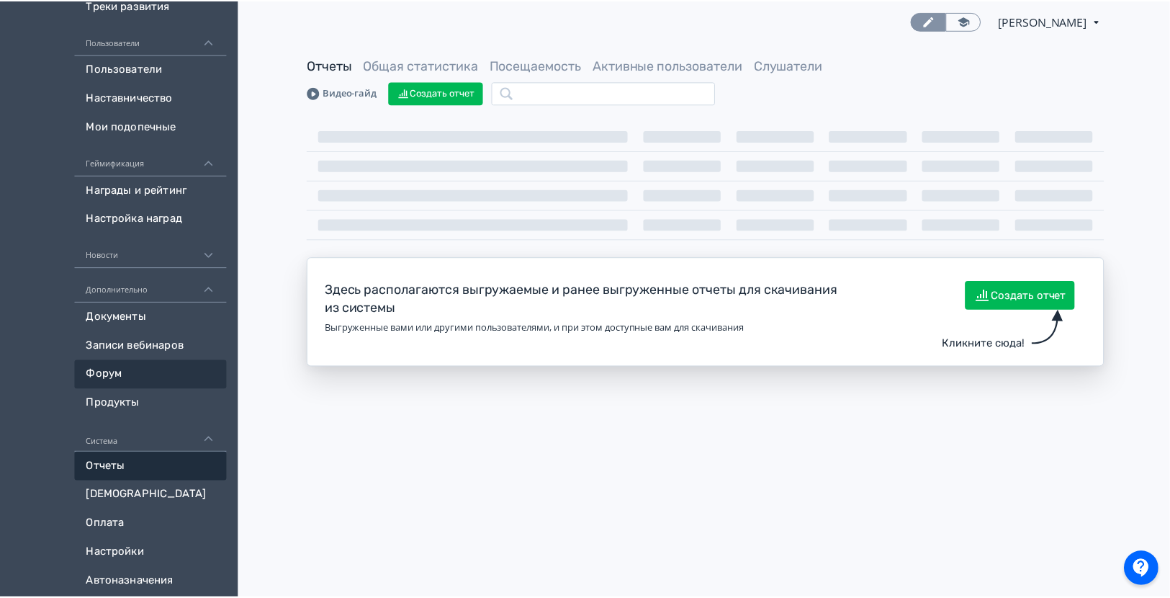
scroll to position [336, 0]
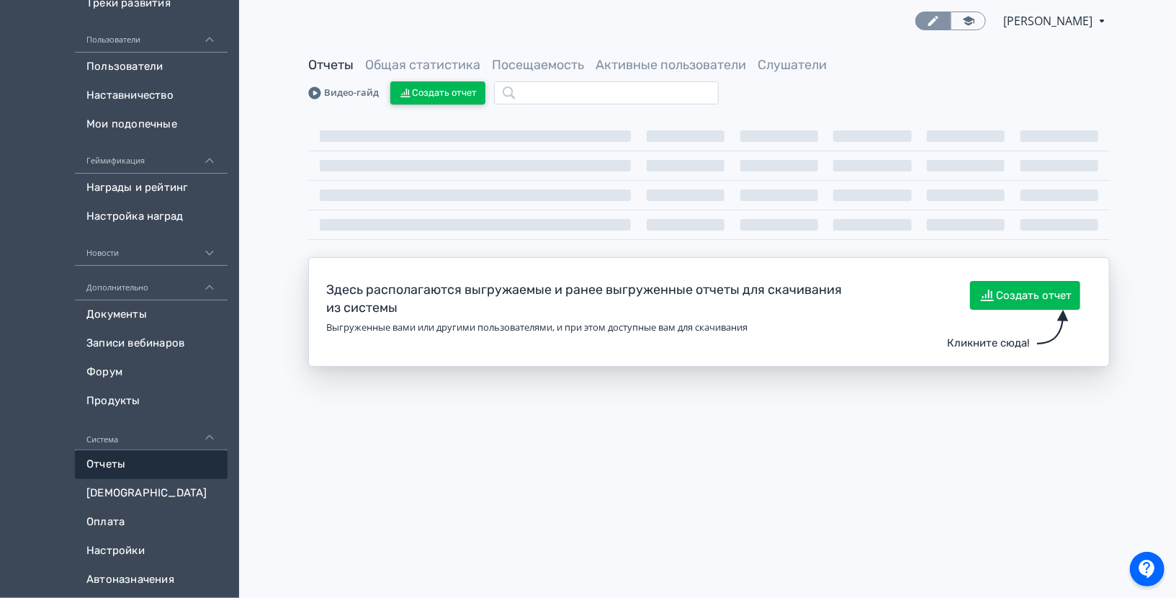
click at [464, 86] on button "Создать отчет" at bounding box center [437, 92] width 95 height 23
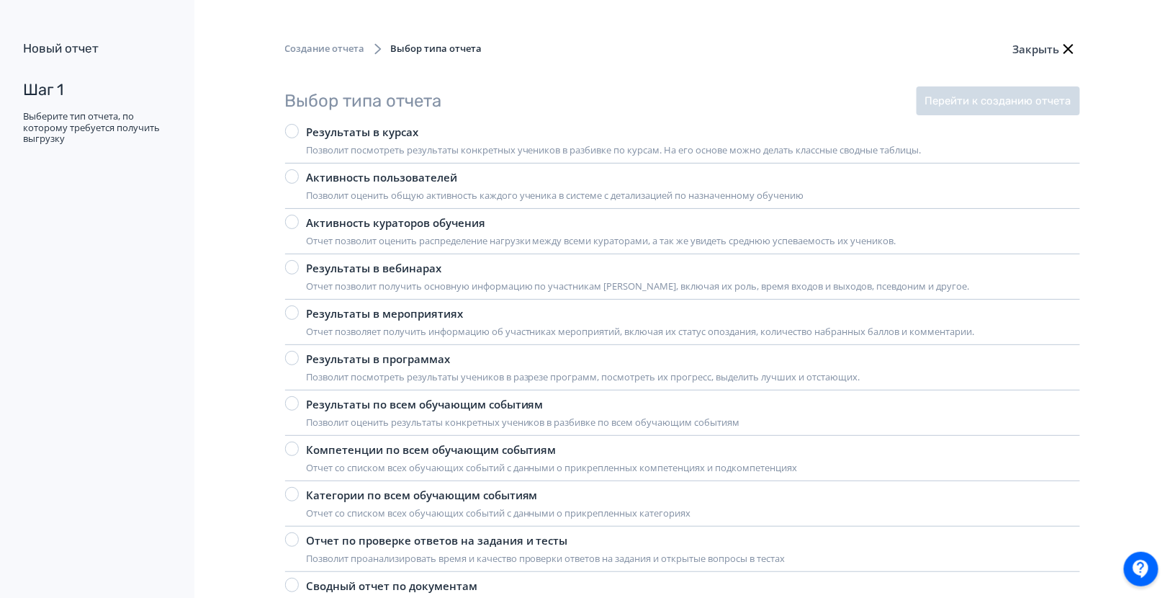
click at [600, 150] on div "Позволит посмотреть результаты конкретных учеников в разбивке по курсам. На его…" at bounding box center [614, 148] width 616 height 17
click at [1007, 109] on button "Перейти к созданию отчета" at bounding box center [998, 100] width 163 height 29
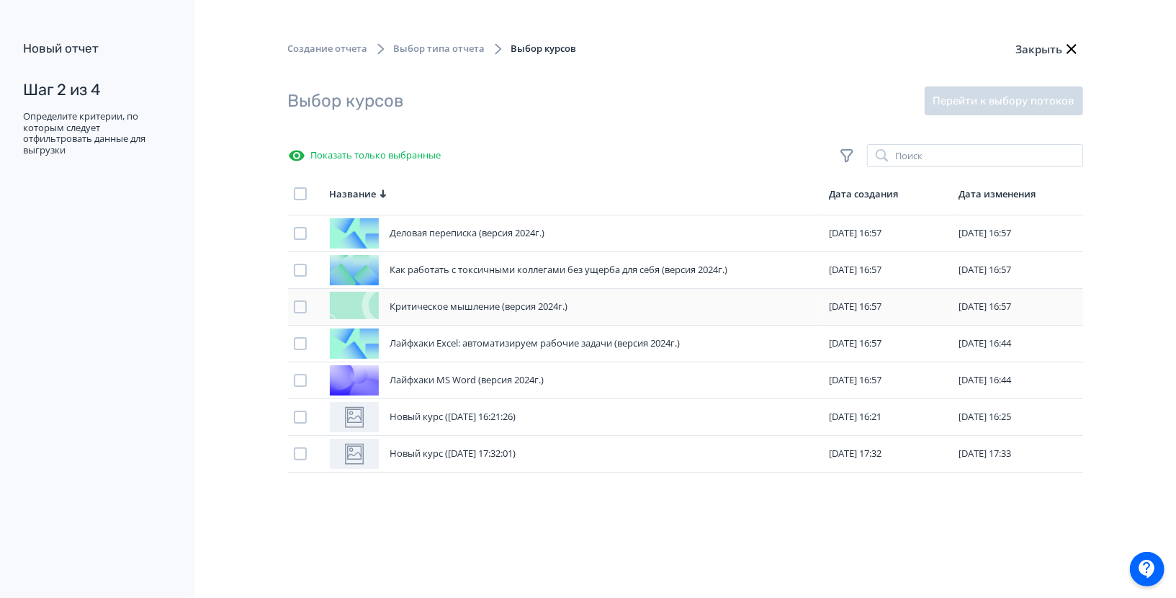
click at [635, 289] on td "Критическое мышление (версия 2024г.)" at bounding box center [574, 307] width 500 height 37
click at [295, 266] on div at bounding box center [300, 270] width 13 height 13
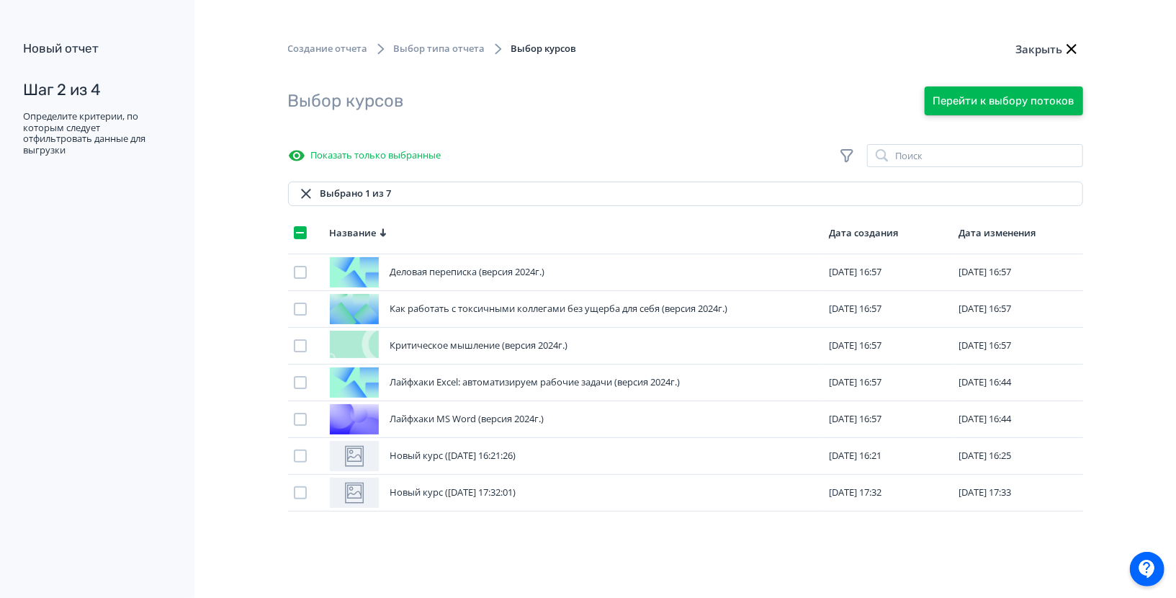
click at [975, 105] on button "Перейти к выбору потоков" at bounding box center [1004, 100] width 158 height 29
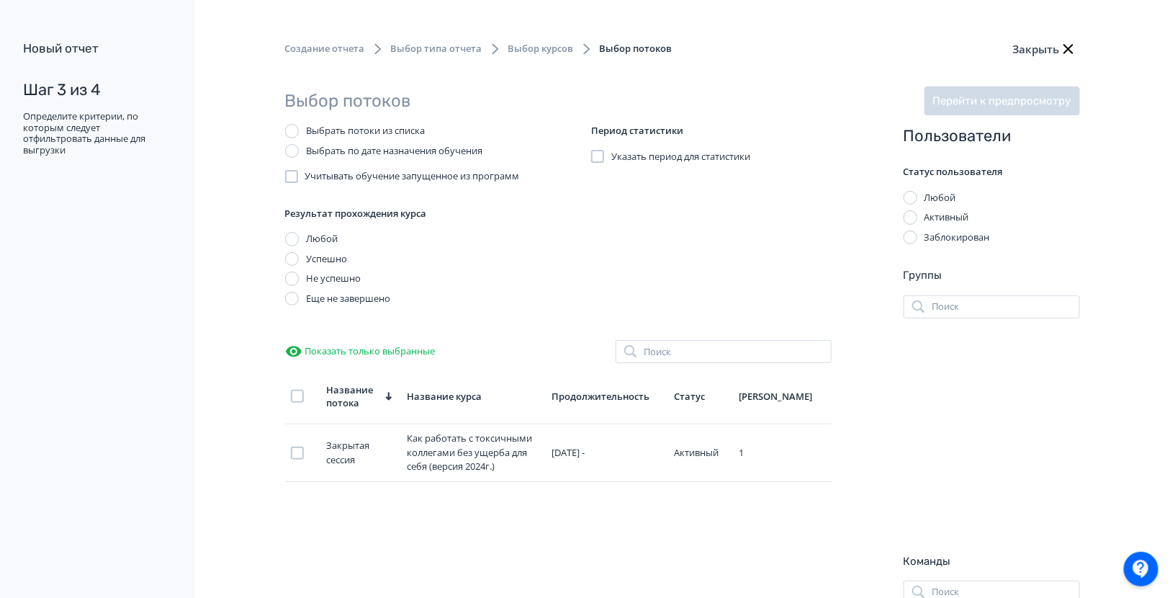
scroll to position [252, 0]
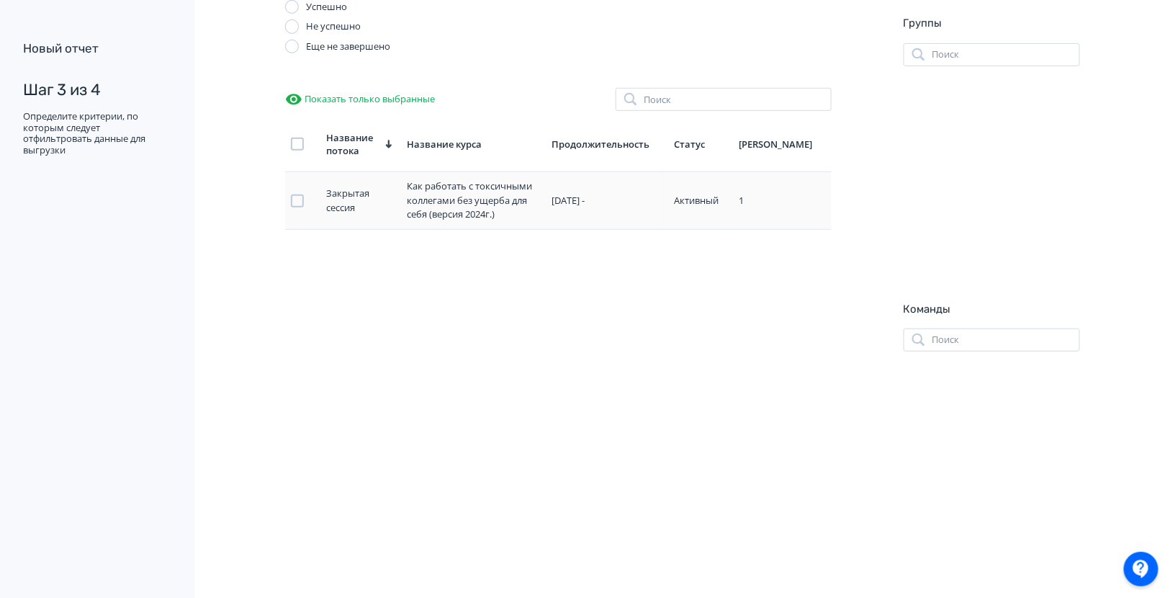
click at [301, 202] on div at bounding box center [297, 200] width 13 height 13
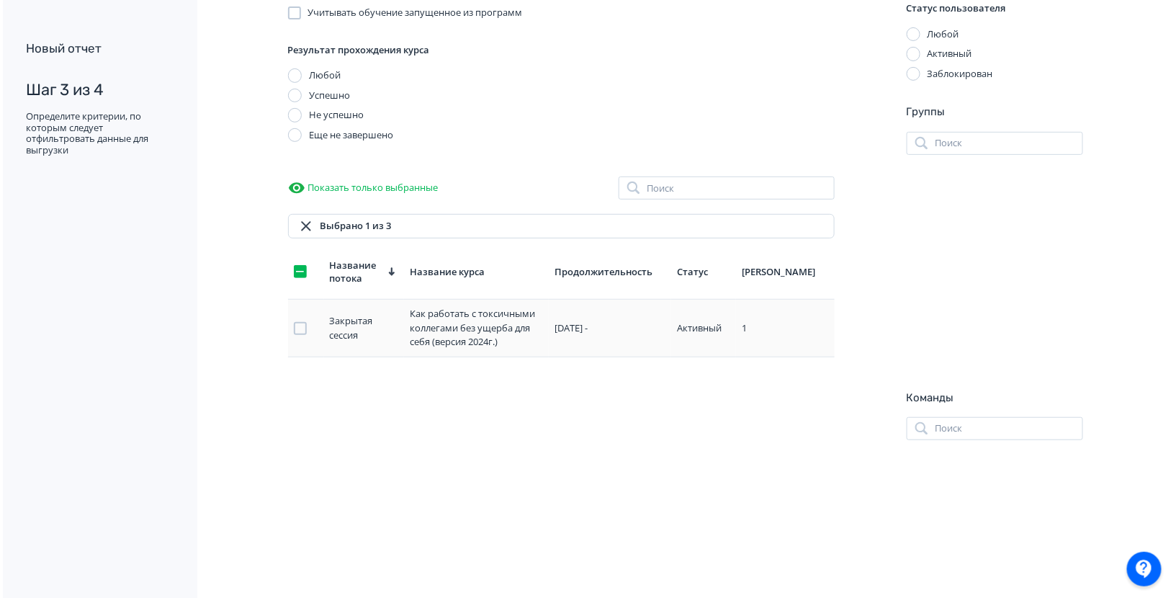
scroll to position [0, 0]
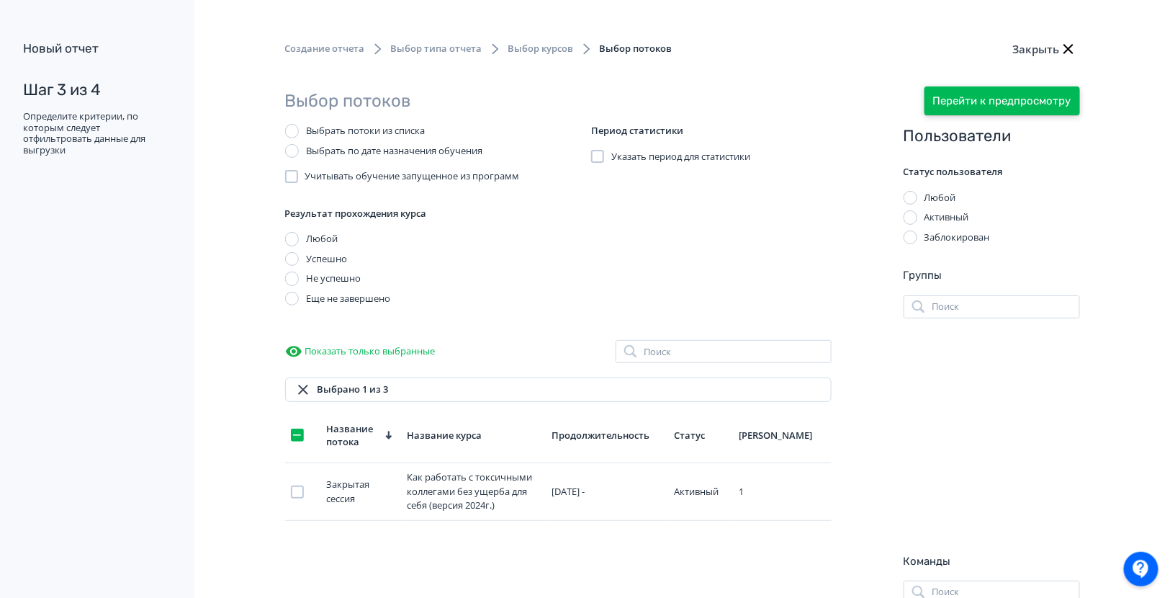
click at [976, 99] on button "Перейти к предпросмотру" at bounding box center [1003, 100] width 156 height 29
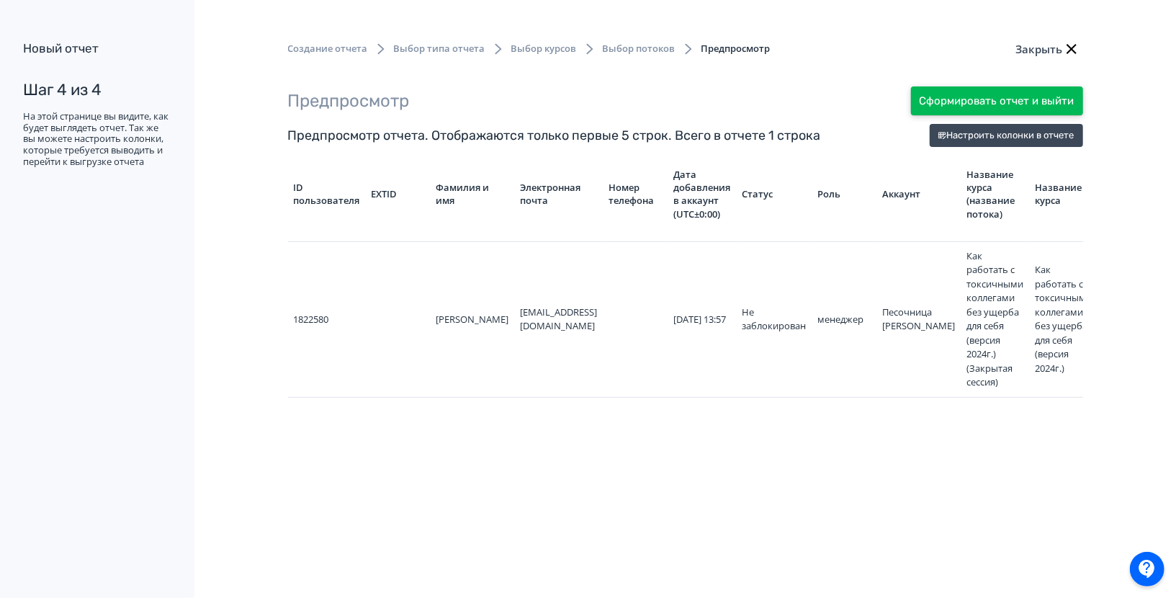
click at [976, 112] on button "Сформировать отчет и выйти" at bounding box center [997, 100] width 172 height 29
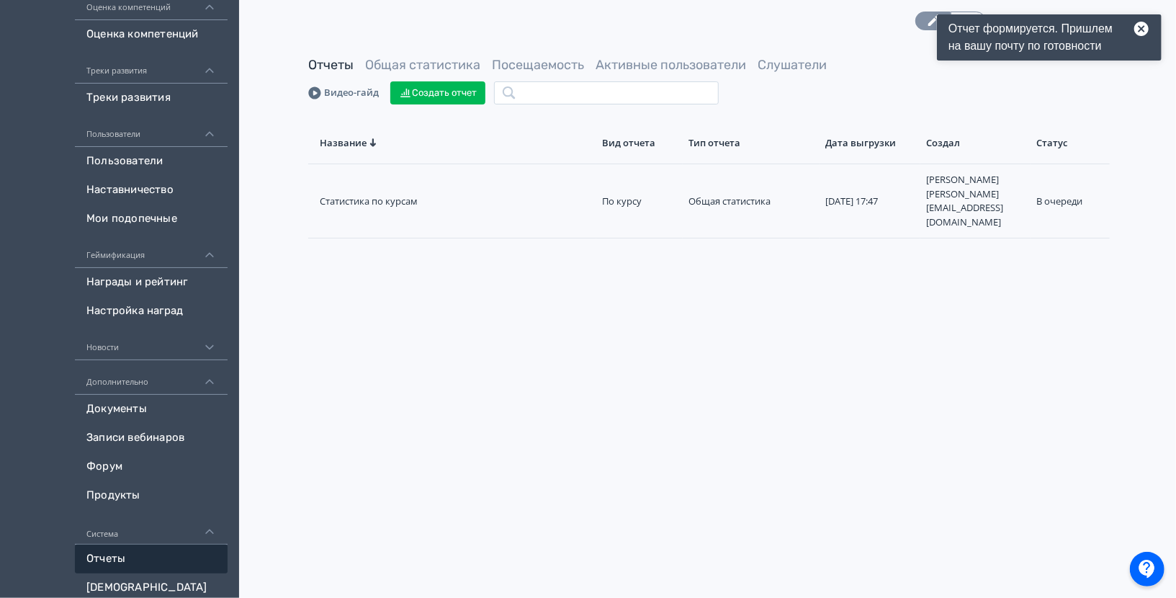
scroll to position [336, 0]
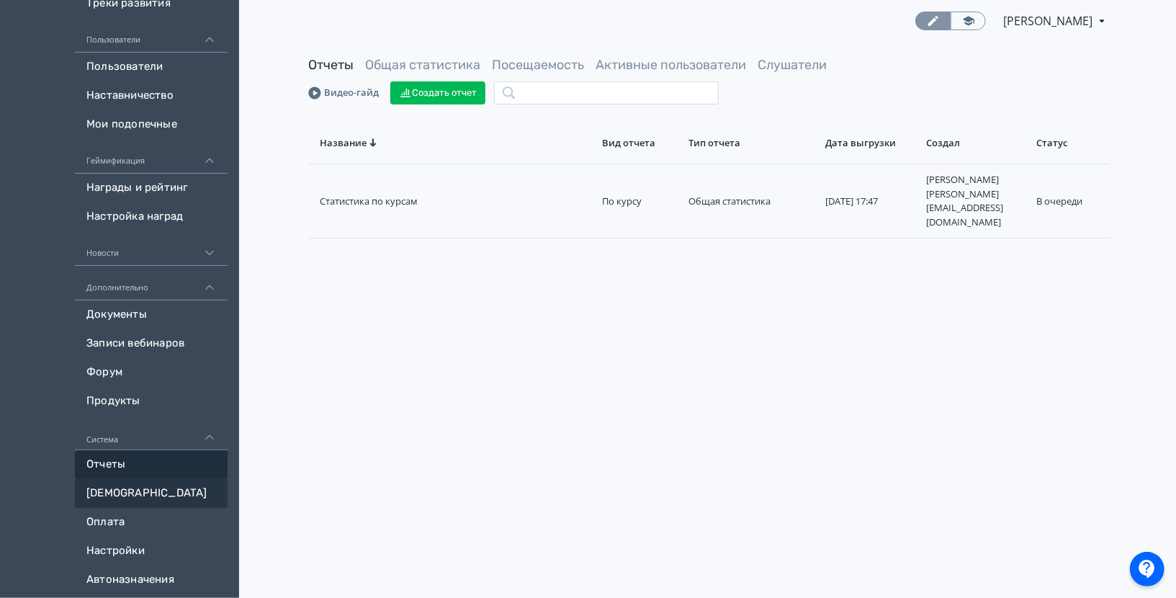
click at [145, 482] on link "[DEMOGRAPHIC_DATA]" at bounding box center [151, 493] width 153 height 29
